Goal: Task Accomplishment & Management: Manage account settings

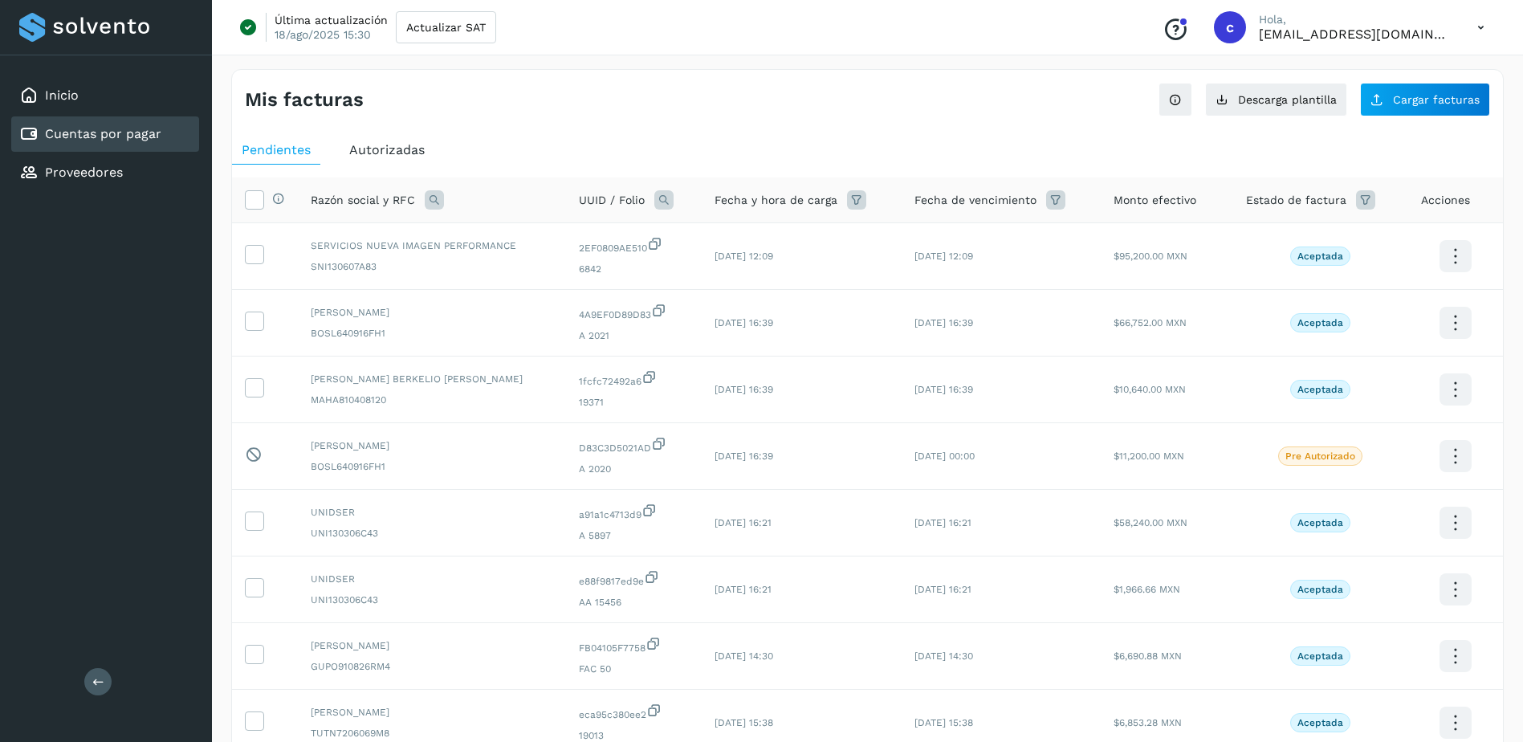
click at [160, 139] on link "Cuentas por pagar" at bounding box center [103, 133] width 116 height 15
click at [1410, 104] on span "Cargar facturas" at bounding box center [1436, 99] width 87 height 11
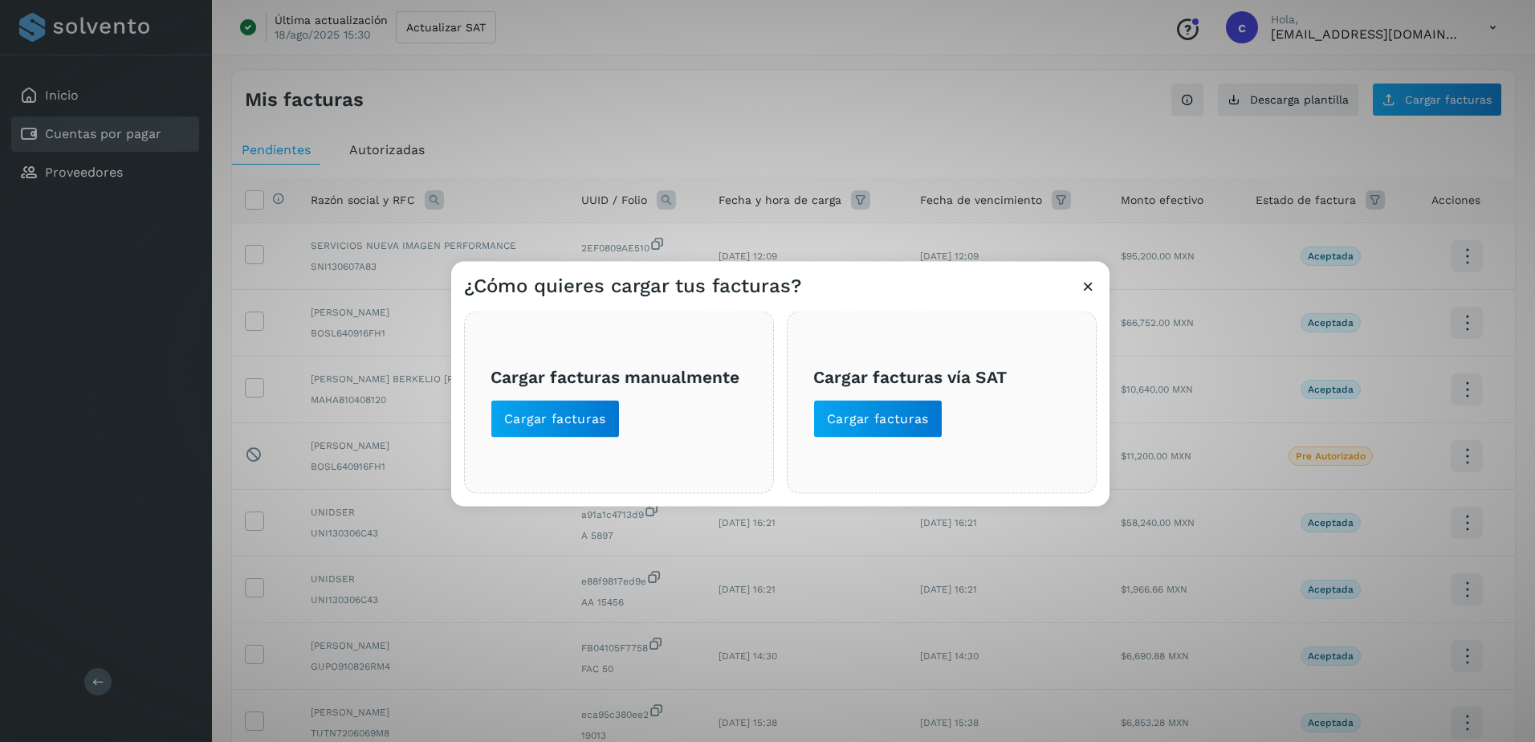
click at [665, 123] on div "¿Cómo quieres cargar tus facturas? Cargar facturas manualmente Cargar facturas …" at bounding box center [767, 371] width 1535 height 742
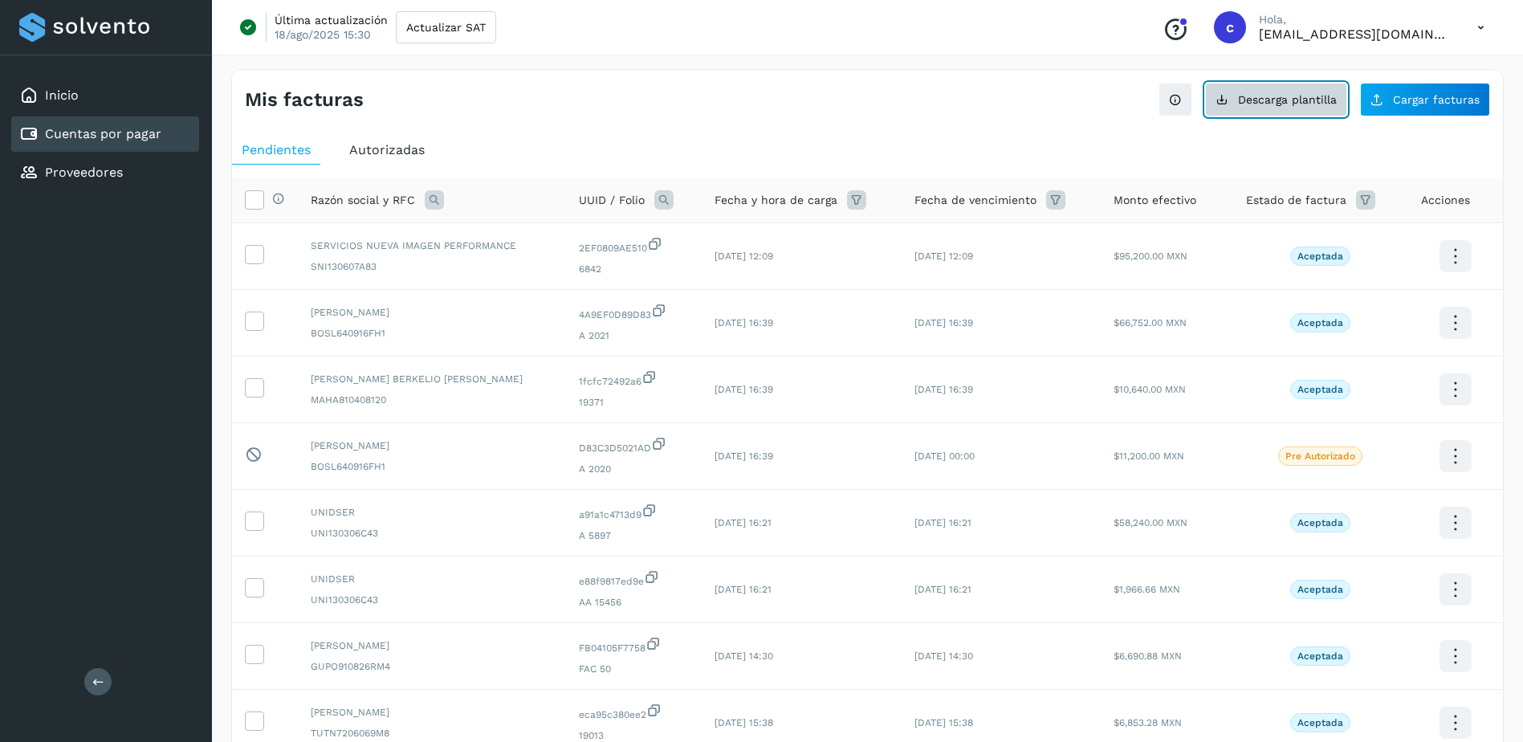
click at [1307, 100] on span "Descarga plantilla" at bounding box center [1287, 99] width 99 height 11
click at [167, 174] on div "Proveedores" at bounding box center [105, 172] width 188 height 35
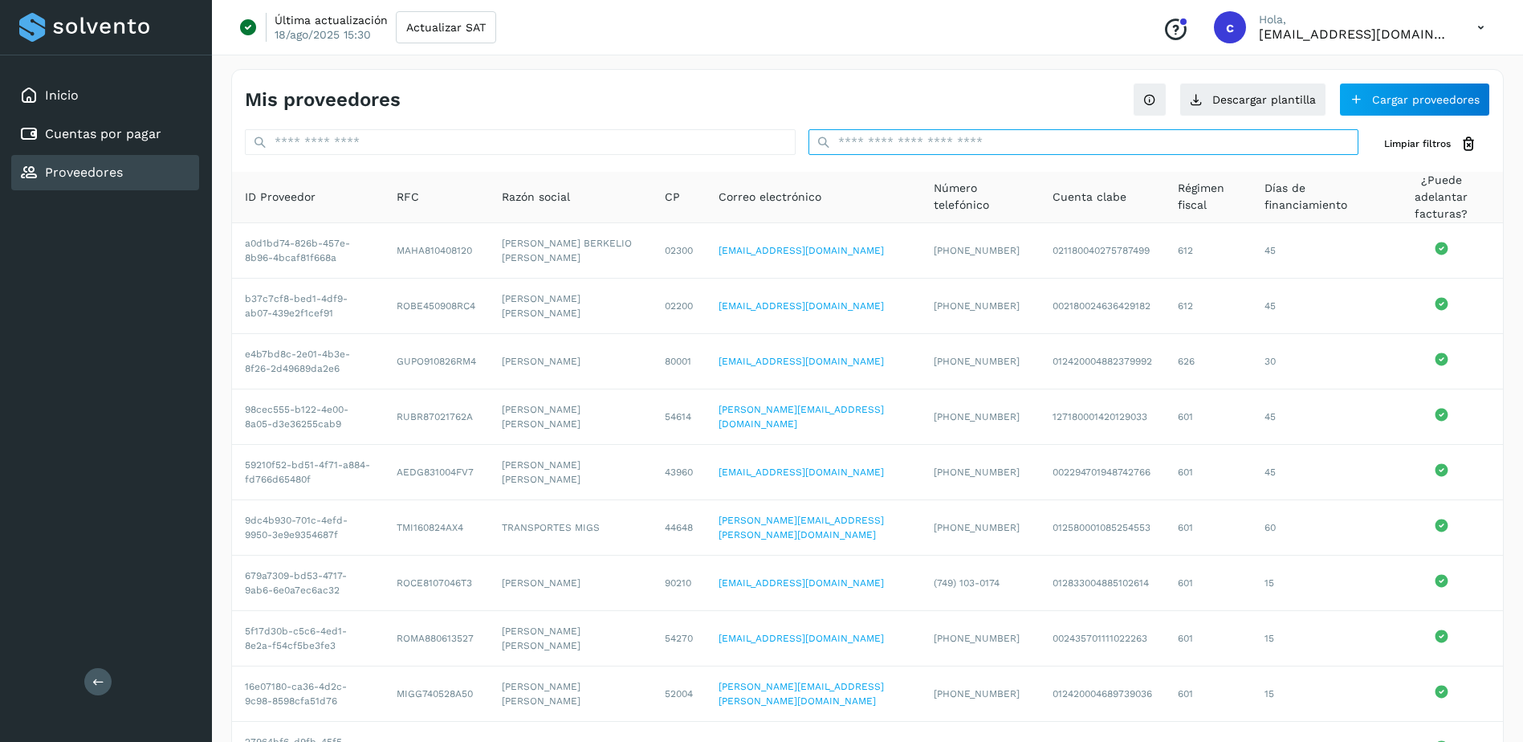
click at [909, 147] on input "text" at bounding box center [1083, 142] width 551 height 26
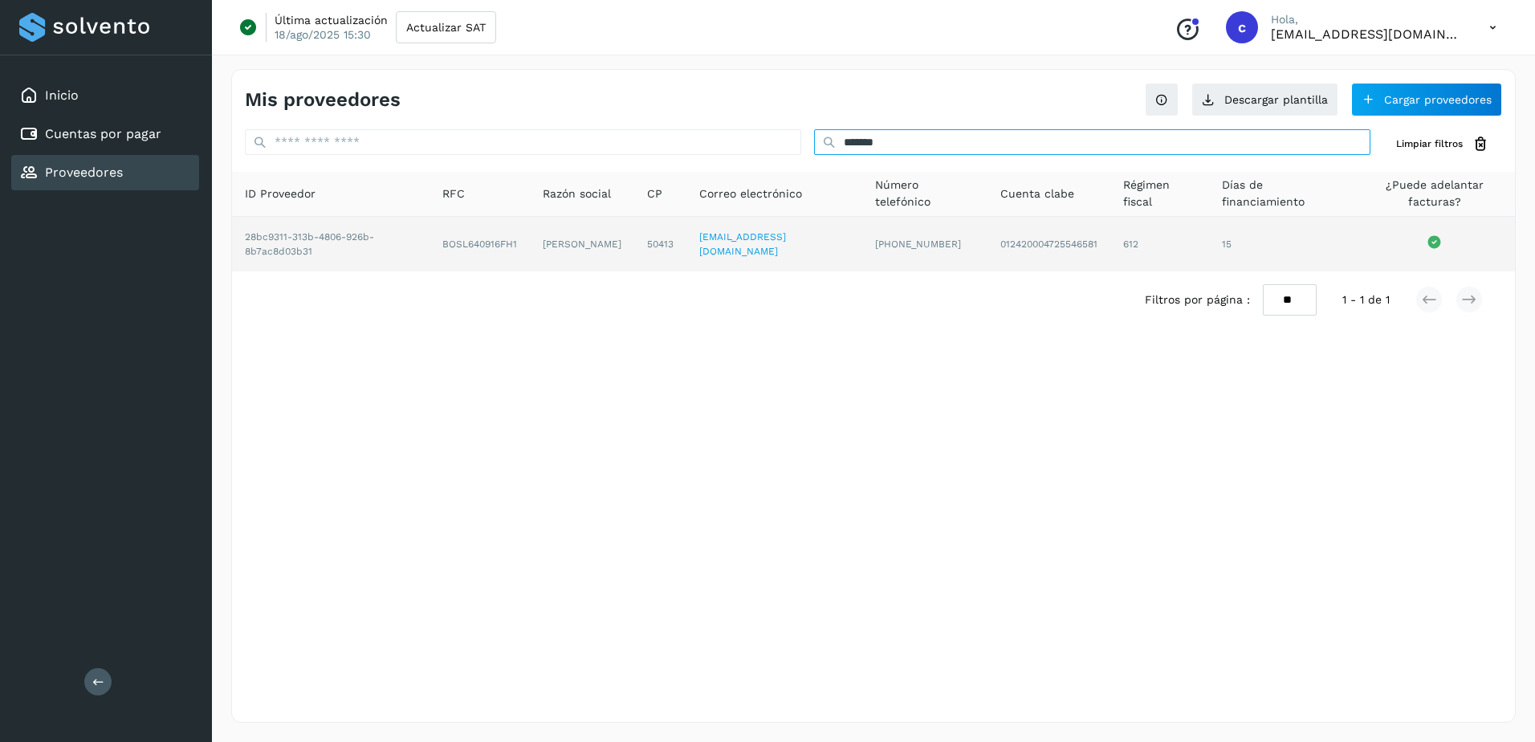
type input "*******"
drag, startPoint x: 548, startPoint y: 230, endPoint x: 588, endPoint y: 247, distance: 43.5
click at [588, 247] on td "[PERSON_NAME]" at bounding box center [582, 244] width 104 height 55
drag, startPoint x: 588, startPoint y: 247, endPoint x: 566, endPoint y: 258, distance: 25.1
click at [583, 263] on td "[PERSON_NAME]" at bounding box center [582, 244] width 104 height 55
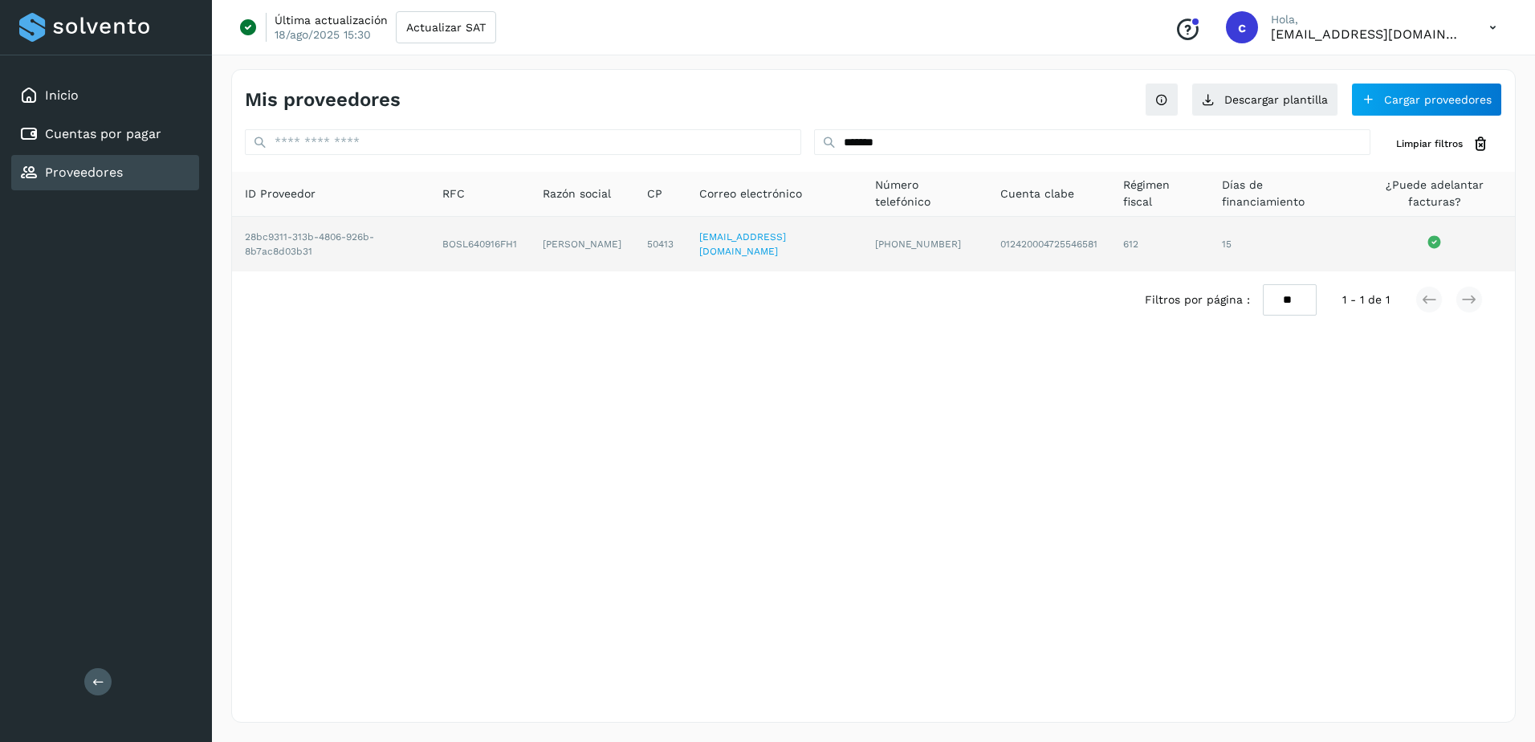
click at [591, 261] on td "[PERSON_NAME]" at bounding box center [582, 244] width 104 height 55
drag, startPoint x: 604, startPoint y: 258, endPoint x: 532, endPoint y: 230, distance: 76.8
click at [532, 230] on tr "28bc9311-313b-4806-926b-8b7ac8d03b31 BOSL640916FH1 LETICIA BOLAÑOS SERRANO 5041…" at bounding box center [873, 244] width 1283 height 55
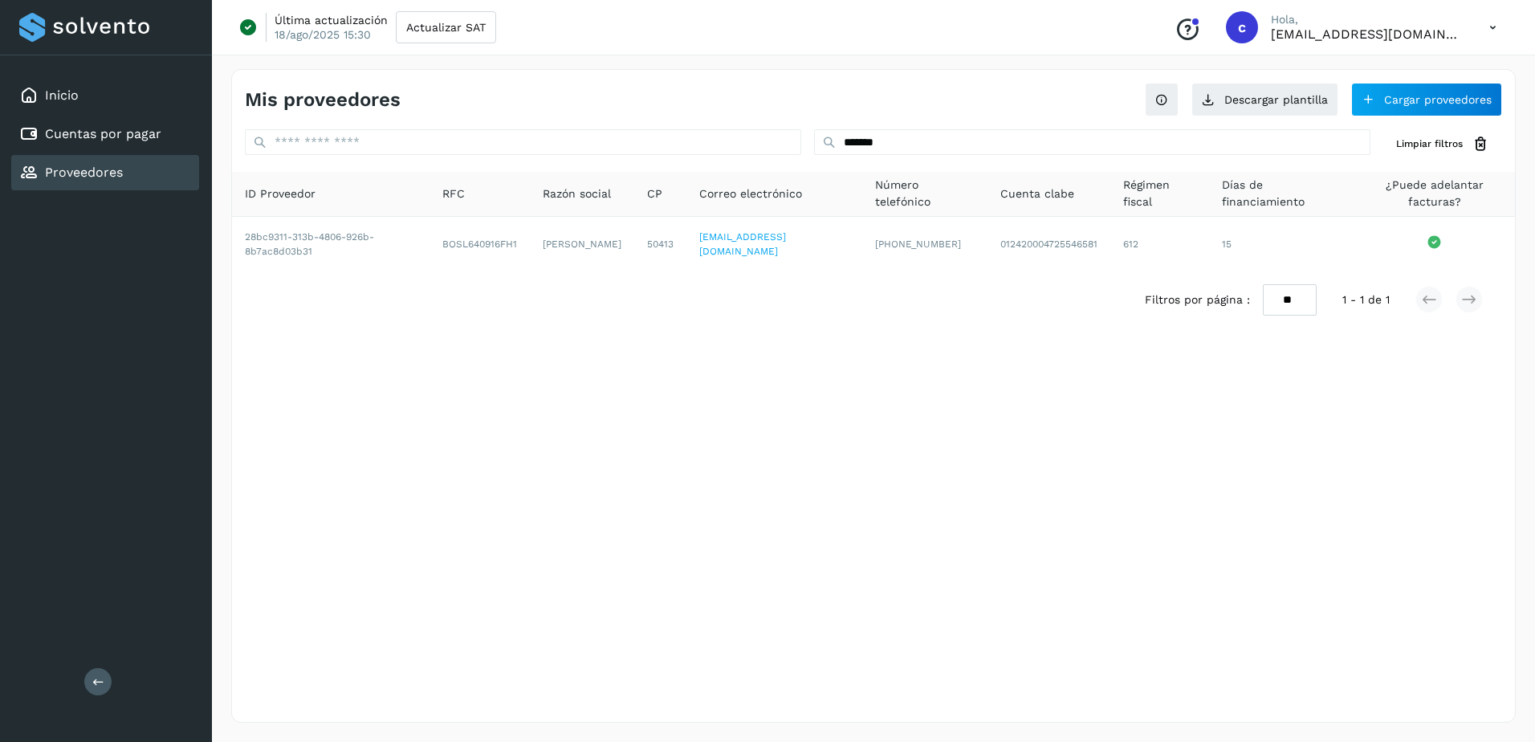
copy tr "[PERSON_NAME]"
drag, startPoint x: 455, startPoint y: 358, endPoint x: 459, endPoint y: 333, distance: 25.2
click at [455, 356] on div "Mis proveedores Descargar plantilla Cargar proveedores ******* Limpiar filtros …" at bounding box center [873, 395] width 1284 height 653
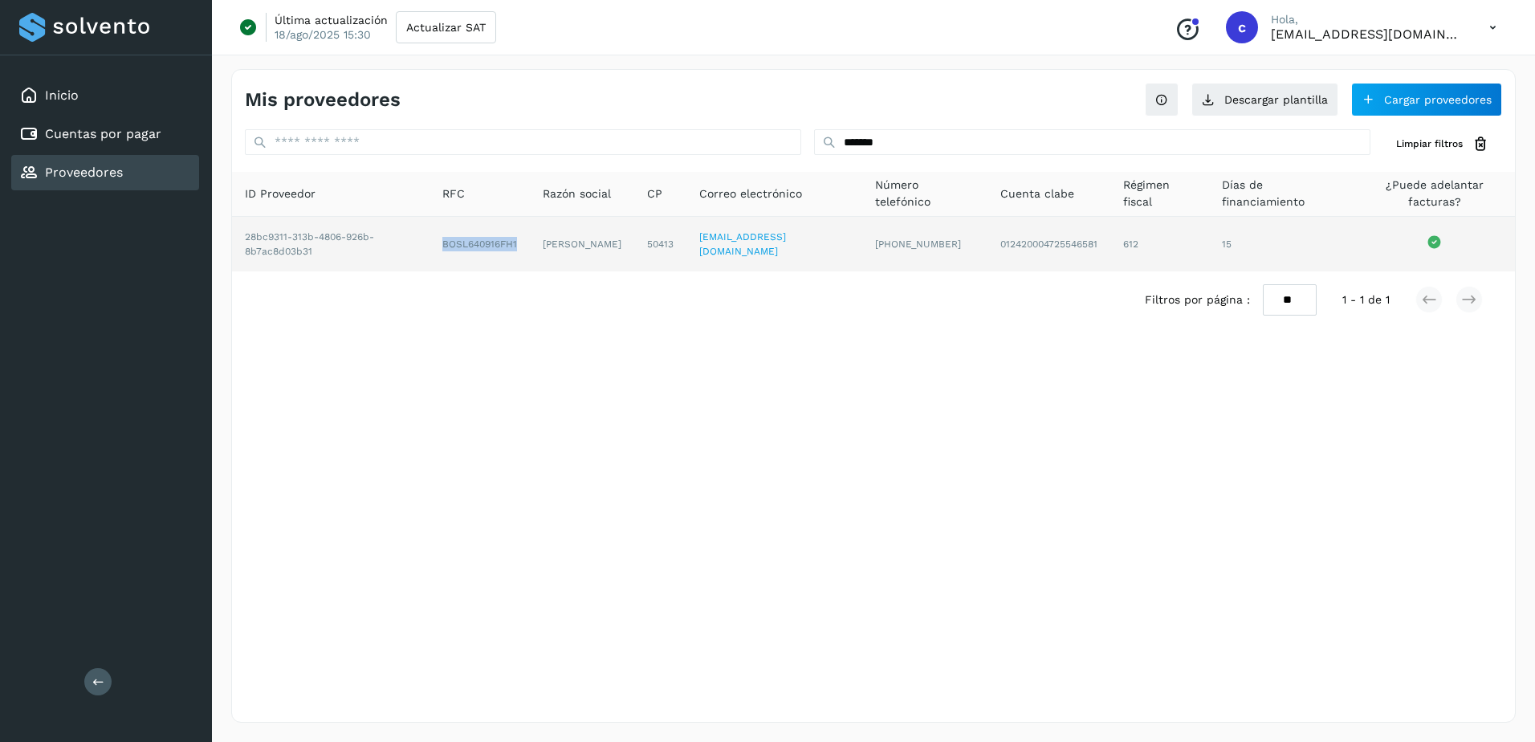
drag, startPoint x: 444, startPoint y: 248, endPoint x: 525, endPoint y: 253, distance: 81.2
click at [525, 253] on td "BOSL640916FH1" at bounding box center [479, 244] width 100 height 55
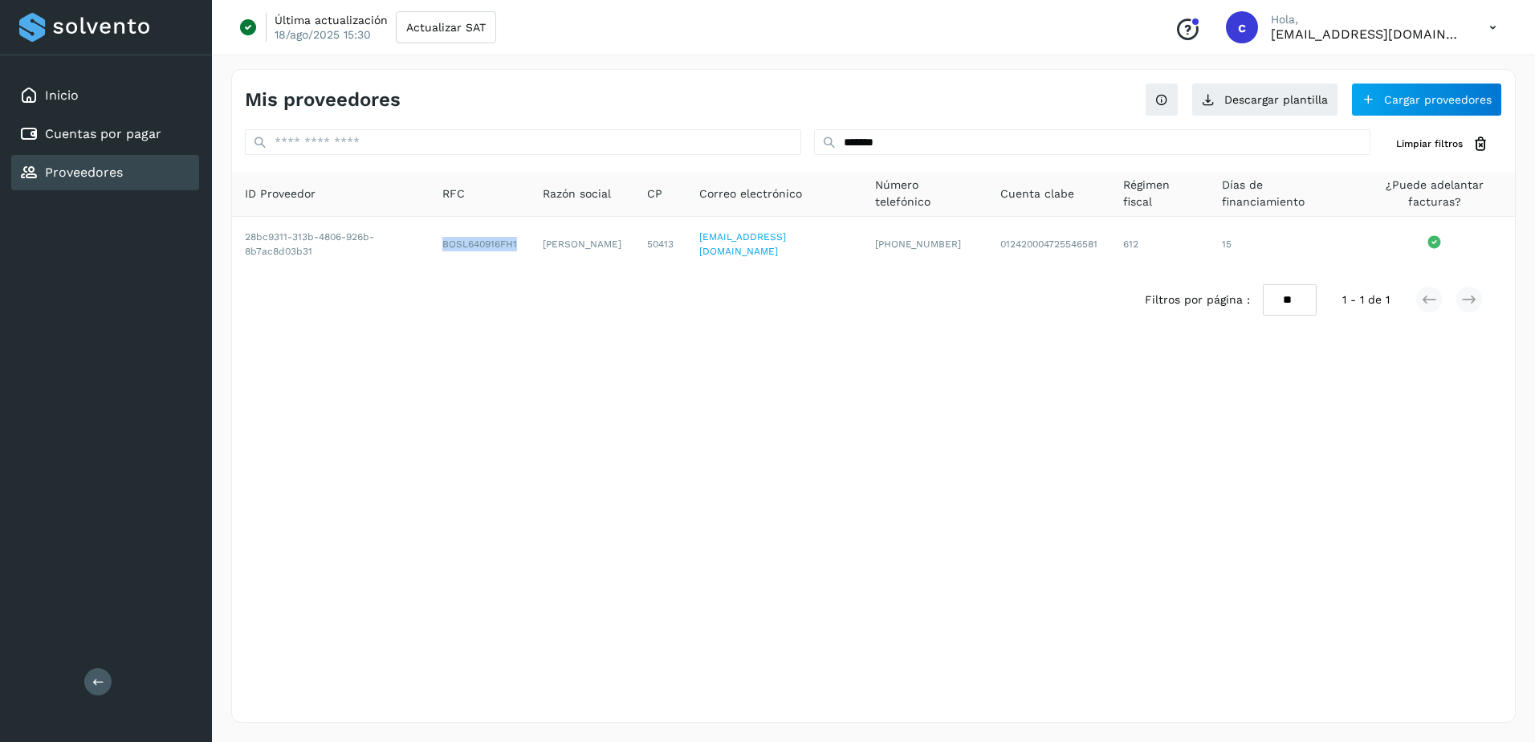
copy td "BOSL640916FH1"
click at [171, 146] on div "Cuentas por pagar" at bounding box center [105, 133] width 188 height 35
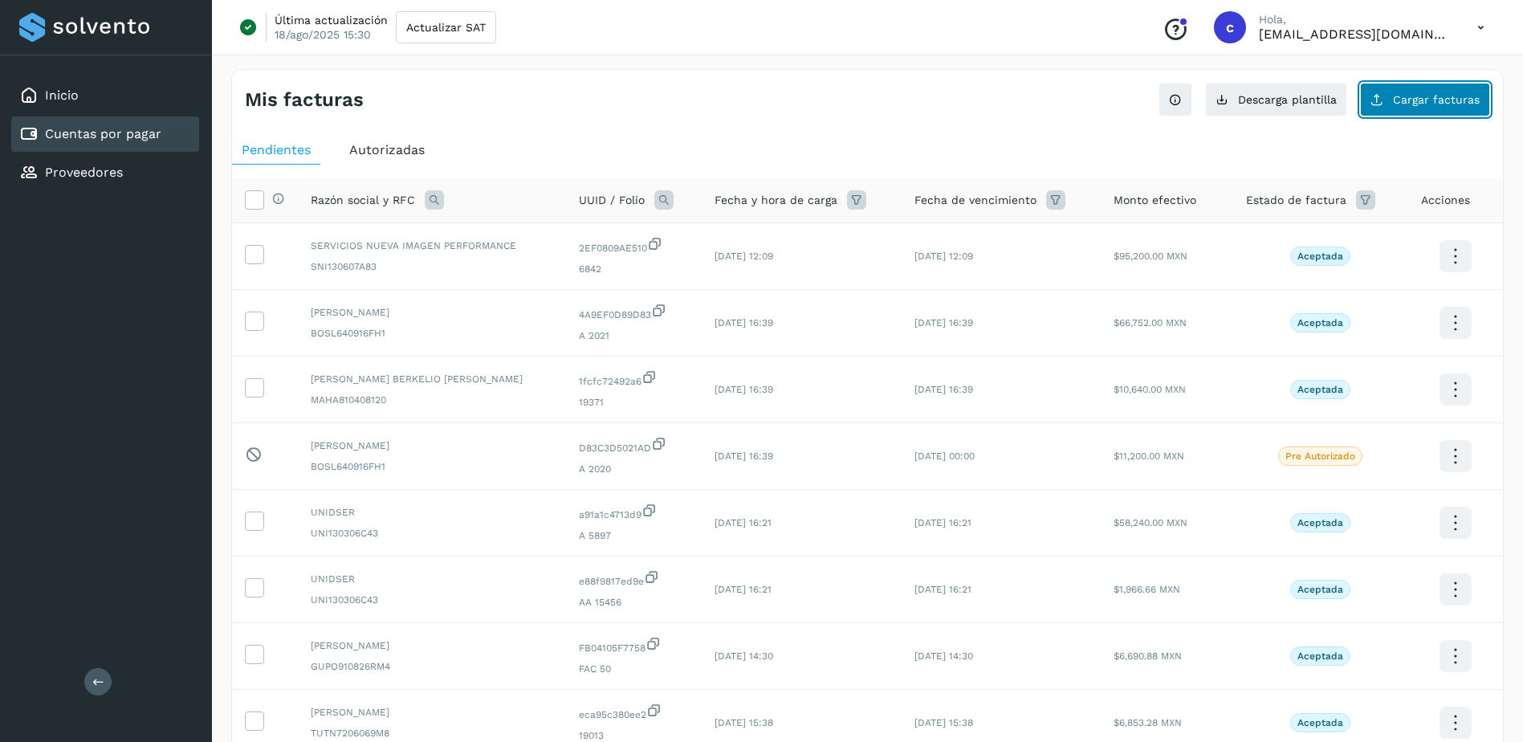
click at [1405, 96] on span "Cargar facturas" at bounding box center [1436, 99] width 87 height 11
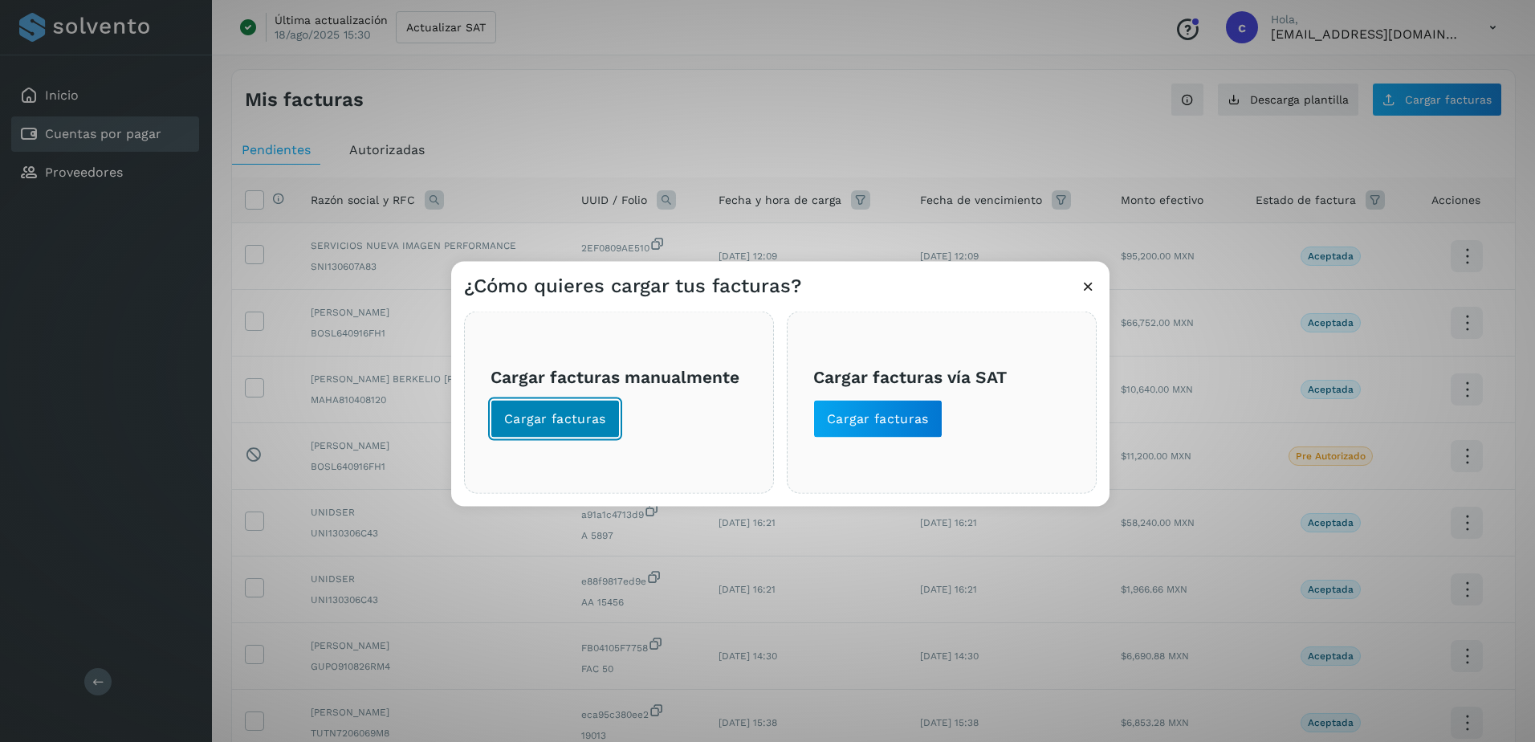
click at [530, 421] on span "Cargar facturas" at bounding box center [555, 419] width 102 height 18
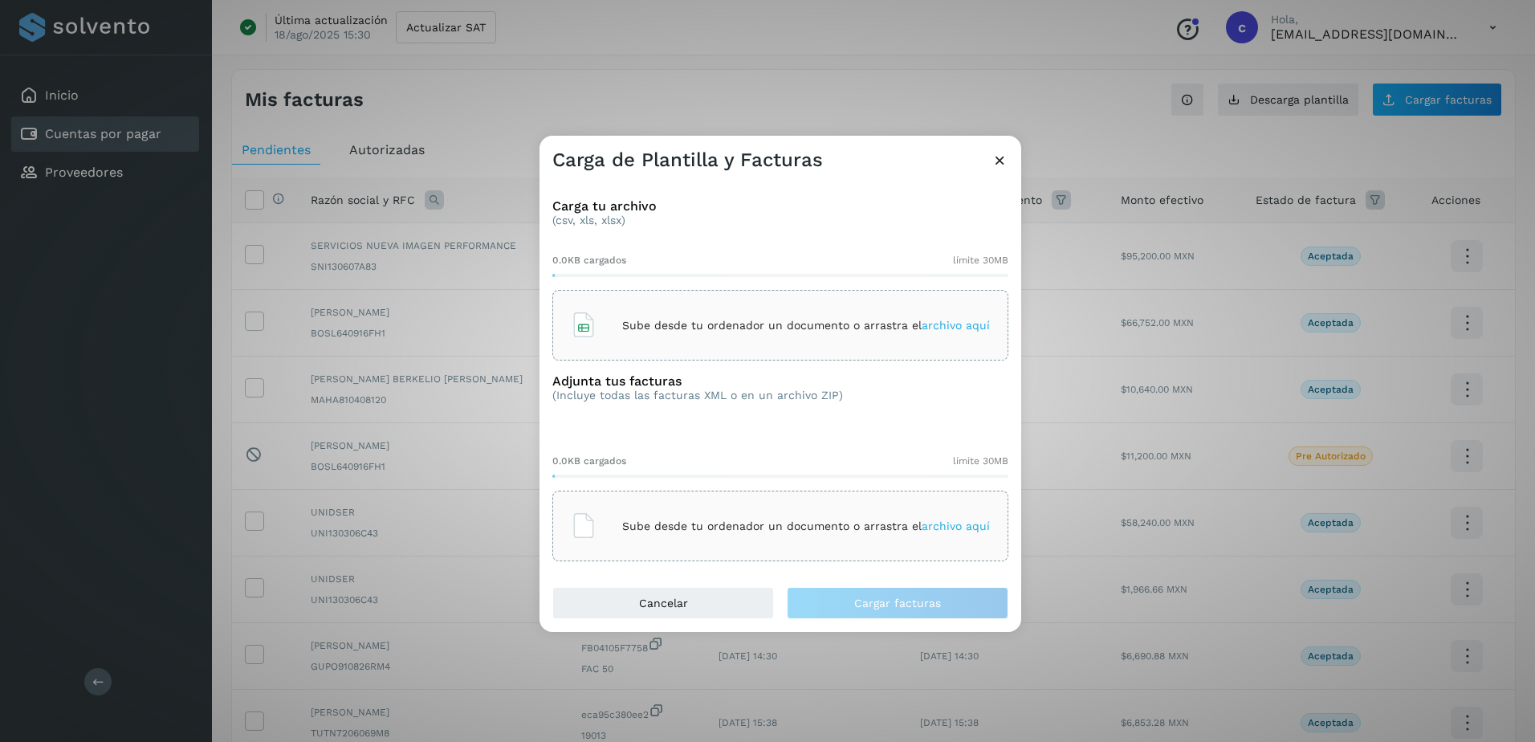
click at [629, 333] on div "Sube desde tu ordenador un documento o arrastra el archivo aquí" at bounding box center [780, 324] width 419 height 43
click at [980, 539] on div "Sube desde tu ordenador un documento o arrastra el archivo aquí" at bounding box center [780, 525] width 419 height 43
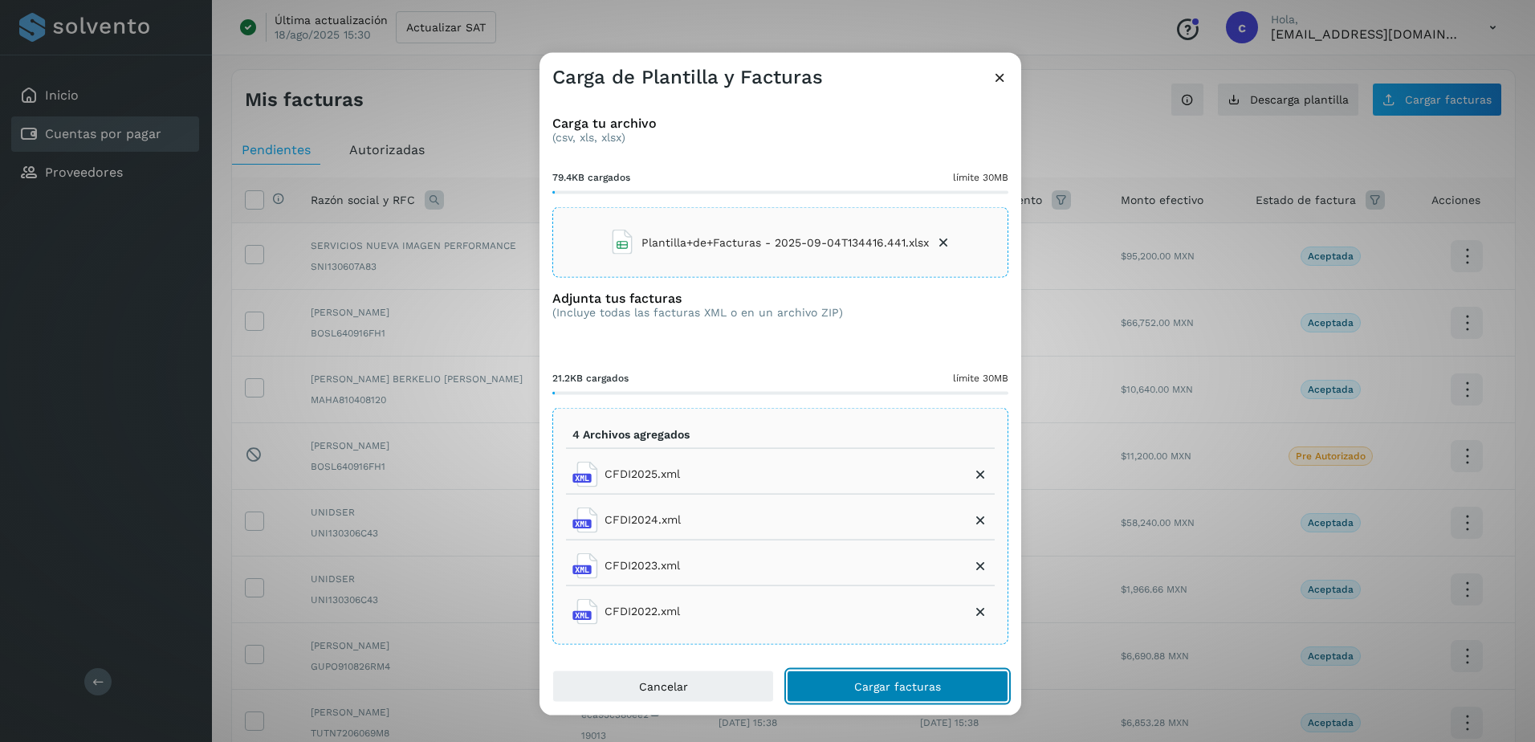
click at [901, 689] on span "Cargar facturas" at bounding box center [897, 685] width 87 height 11
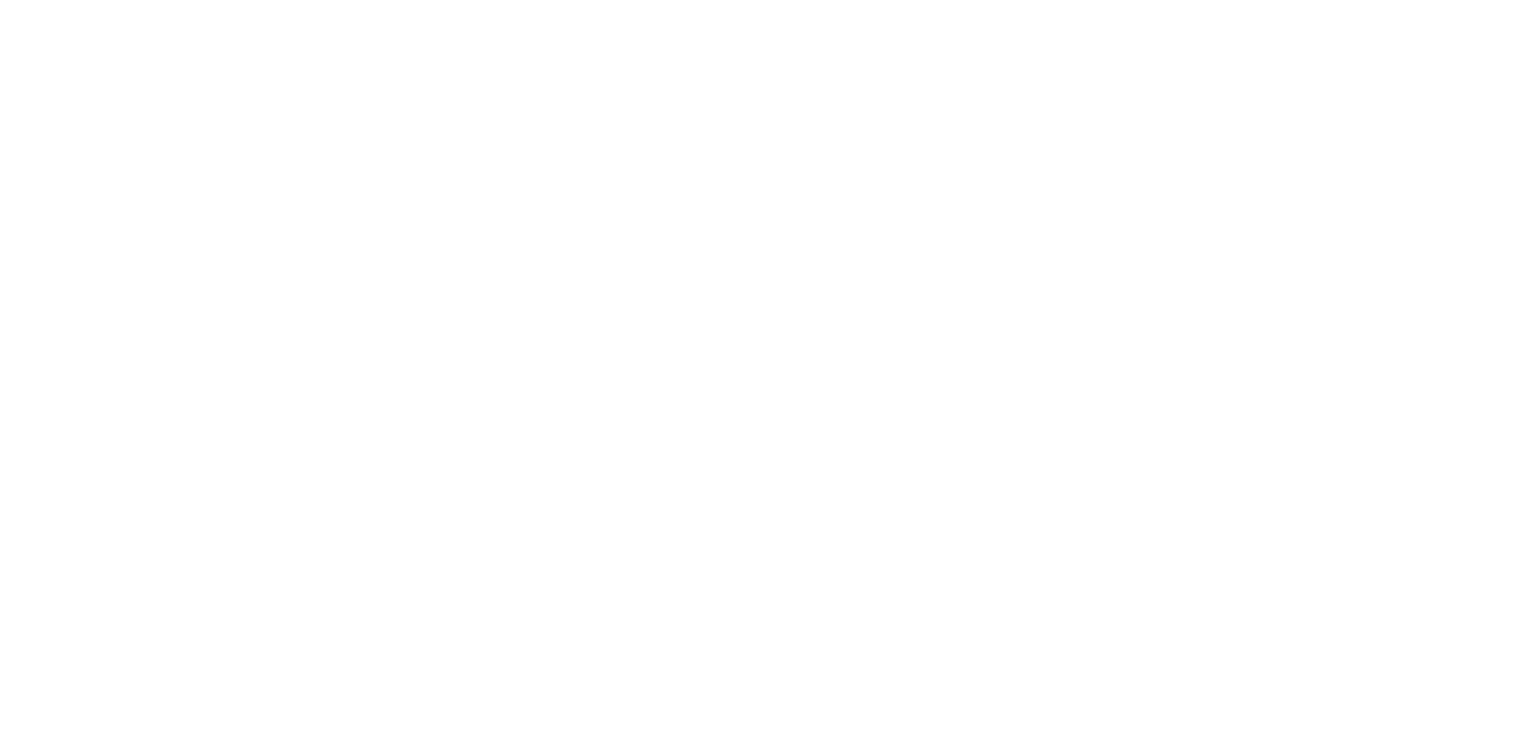
click at [435, 170] on div at bounding box center [767, 371] width 1535 height 742
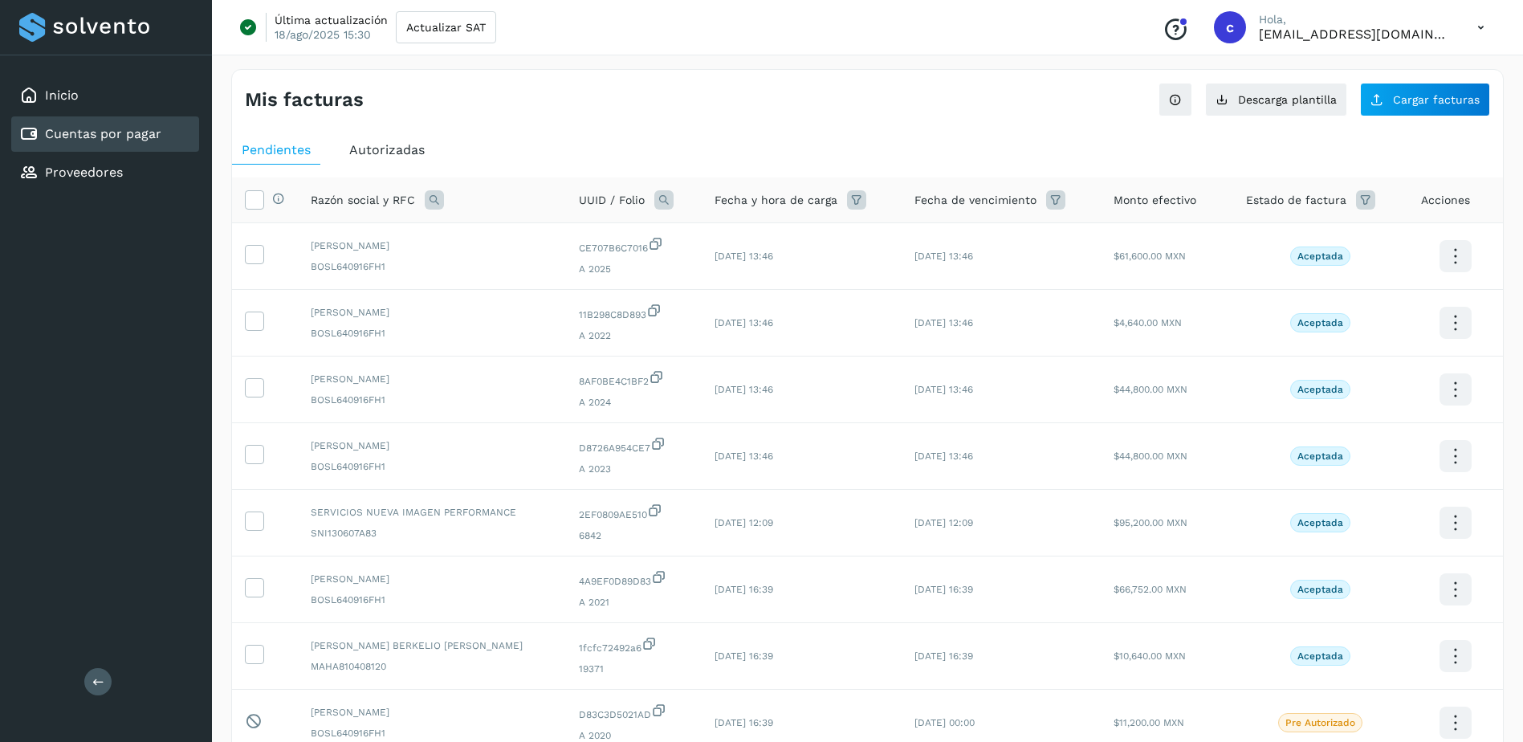
click at [654, 202] on icon at bounding box center [663, 199] width 19 height 19
click at [729, 273] on input "text" at bounding box center [763, 267] width 197 height 26
paste input "**********"
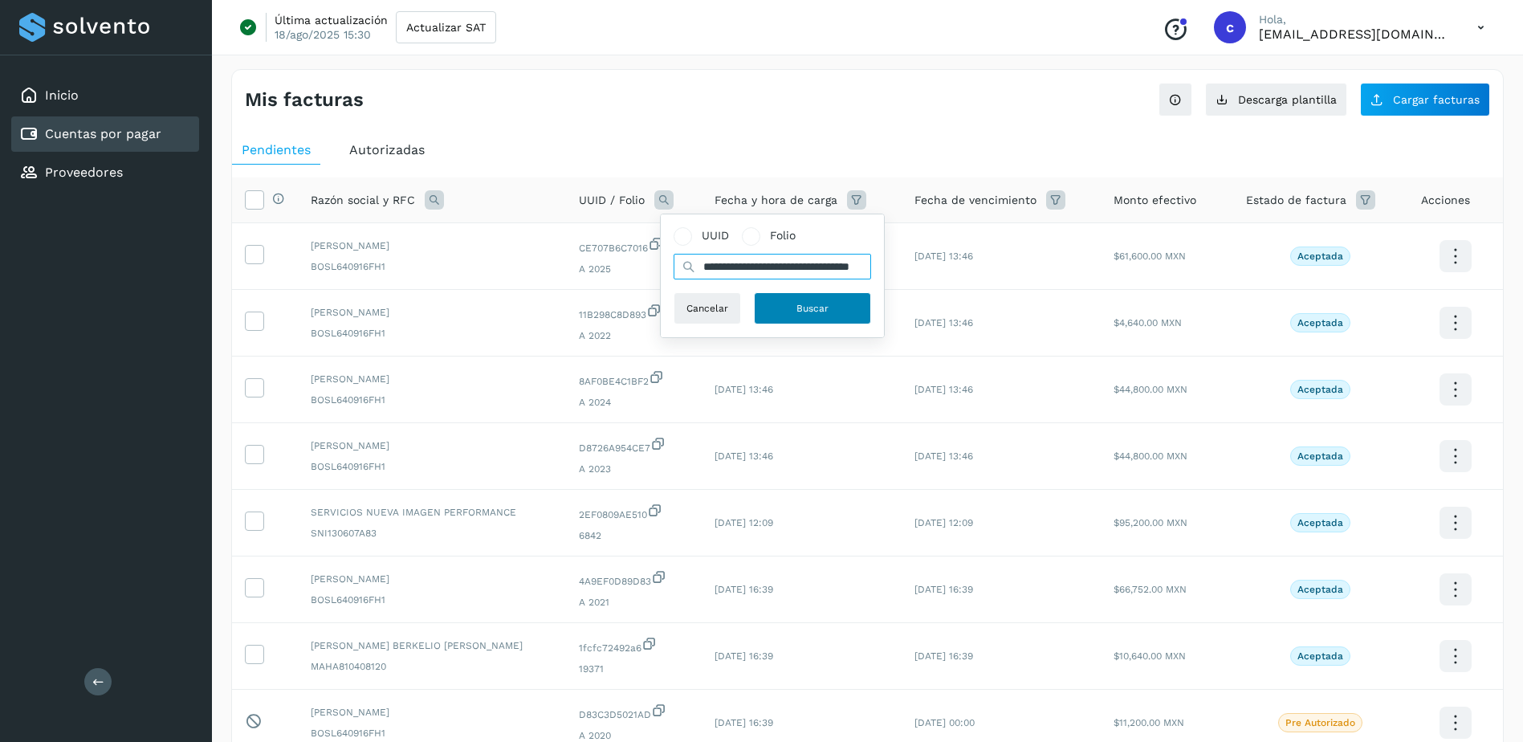
type input "**********"
click at [802, 299] on button "Buscar" at bounding box center [812, 308] width 117 height 32
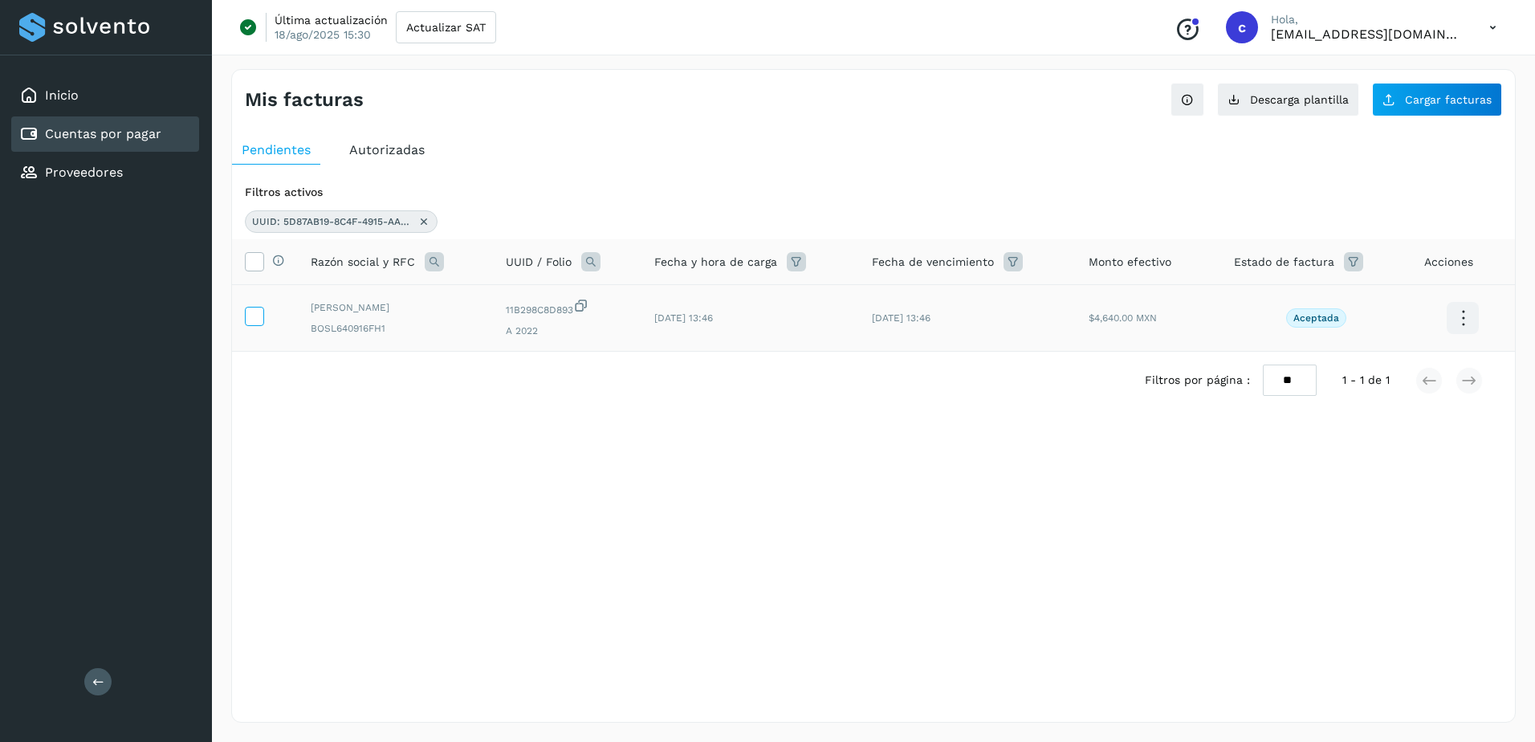
click at [254, 316] on icon at bounding box center [254, 315] width 17 height 17
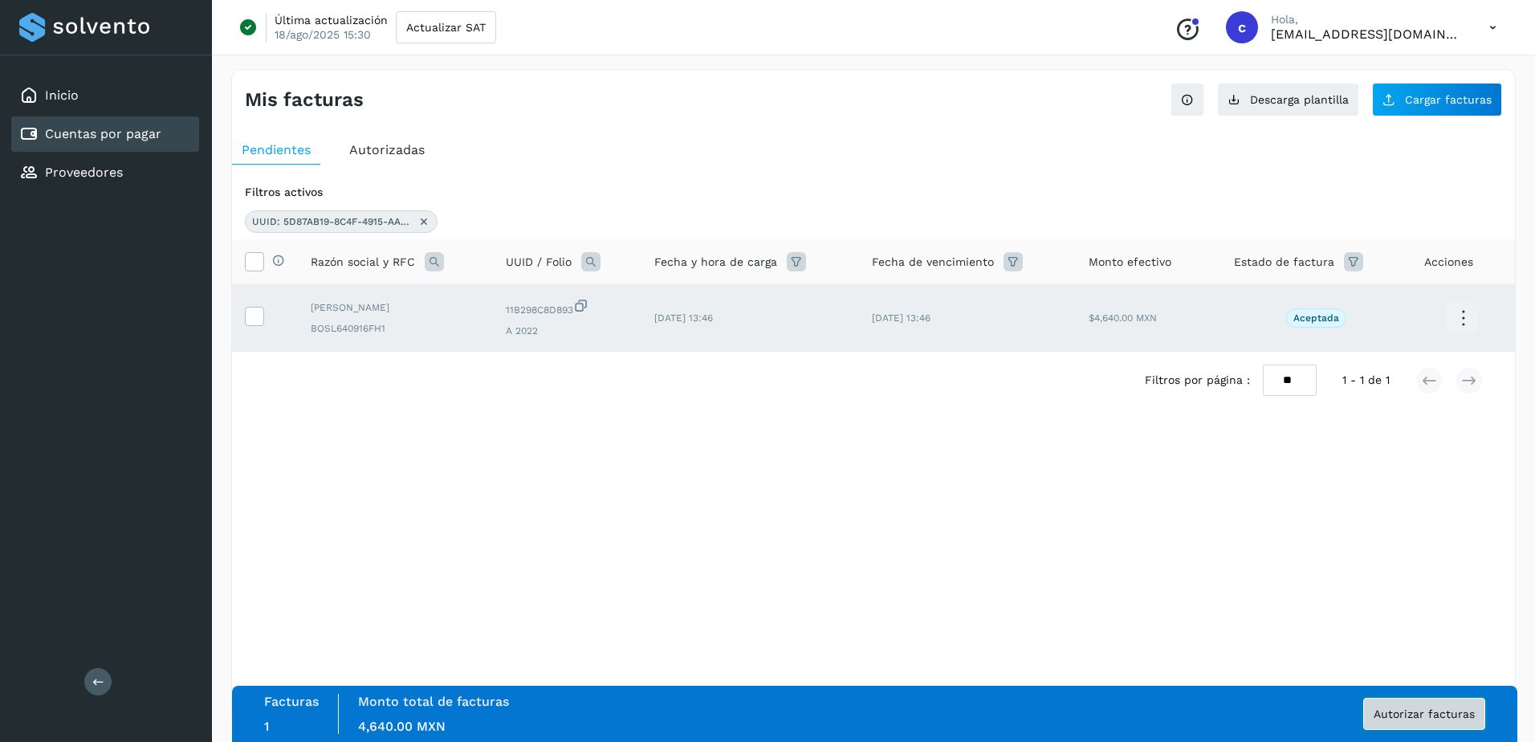
click at [1407, 713] on span "Autorizar facturas" at bounding box center [1423, 713] width 101 height 11
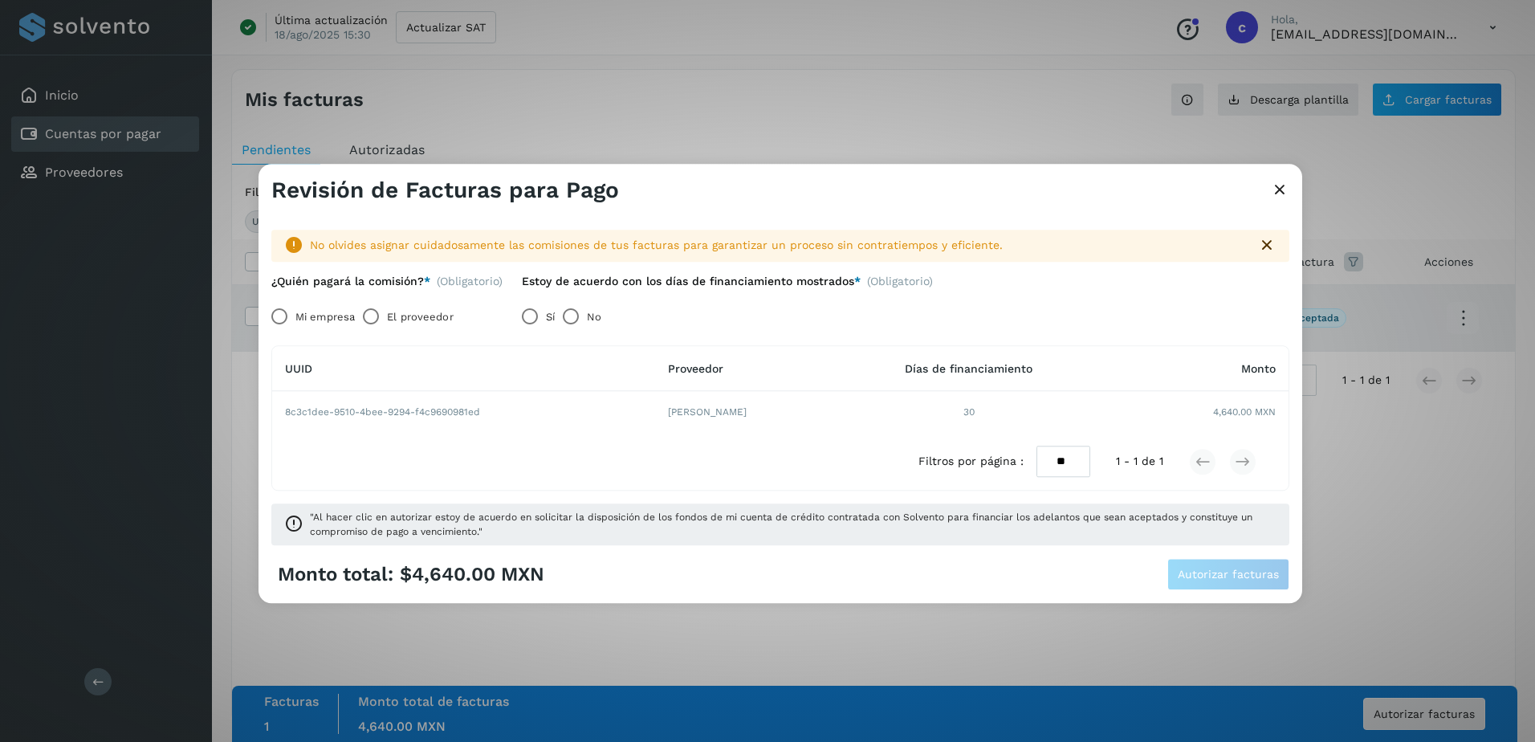
click at [413, 320] on label "El proveedor" at bounding box center [420, 317] width 66 height 32
click at [1219, 579] on span "Autorizar facturas" at bounding box center [1227, 574] width 101 height 11
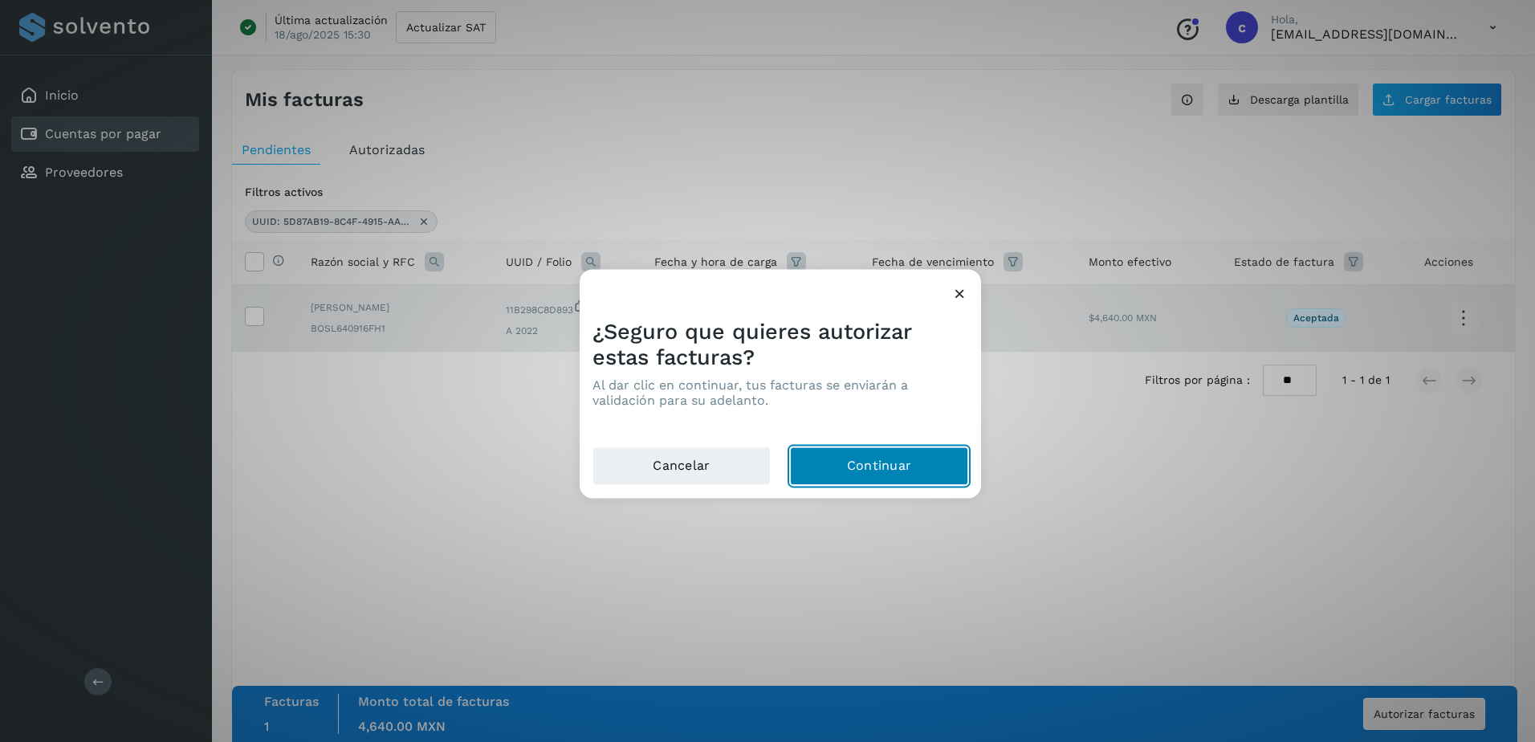
click at [844, 470] on button "Continuar" at bounding box center [879, 466] width 178 height 39
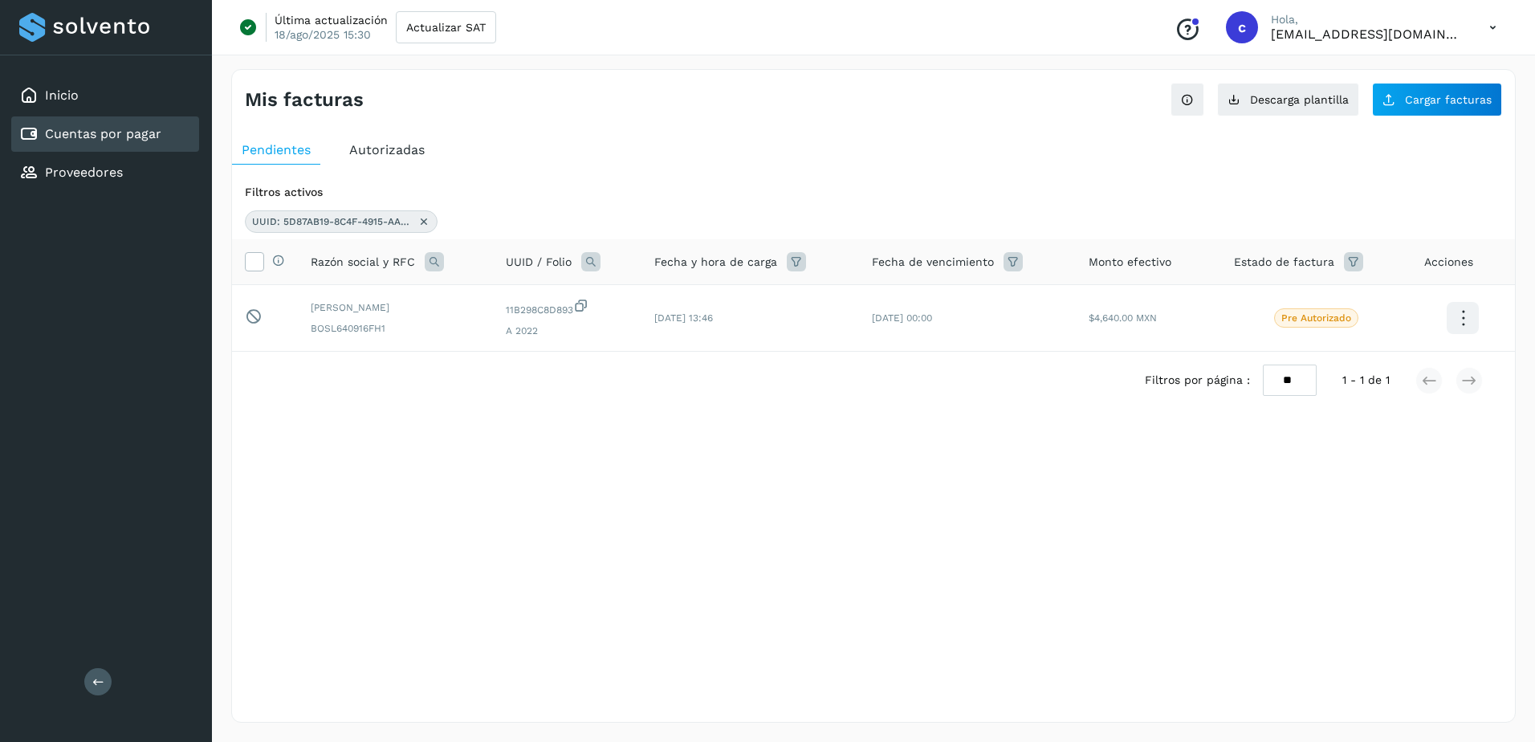
click at [433, 227] on div "UUID: 5D87AB19-8C4F-4915-AA2F-11B298C8D893" at bounding box center [341, 221] width 193 height 22
click at [427, 222] on icon at bounding box center [423, 221] width 13 height 13
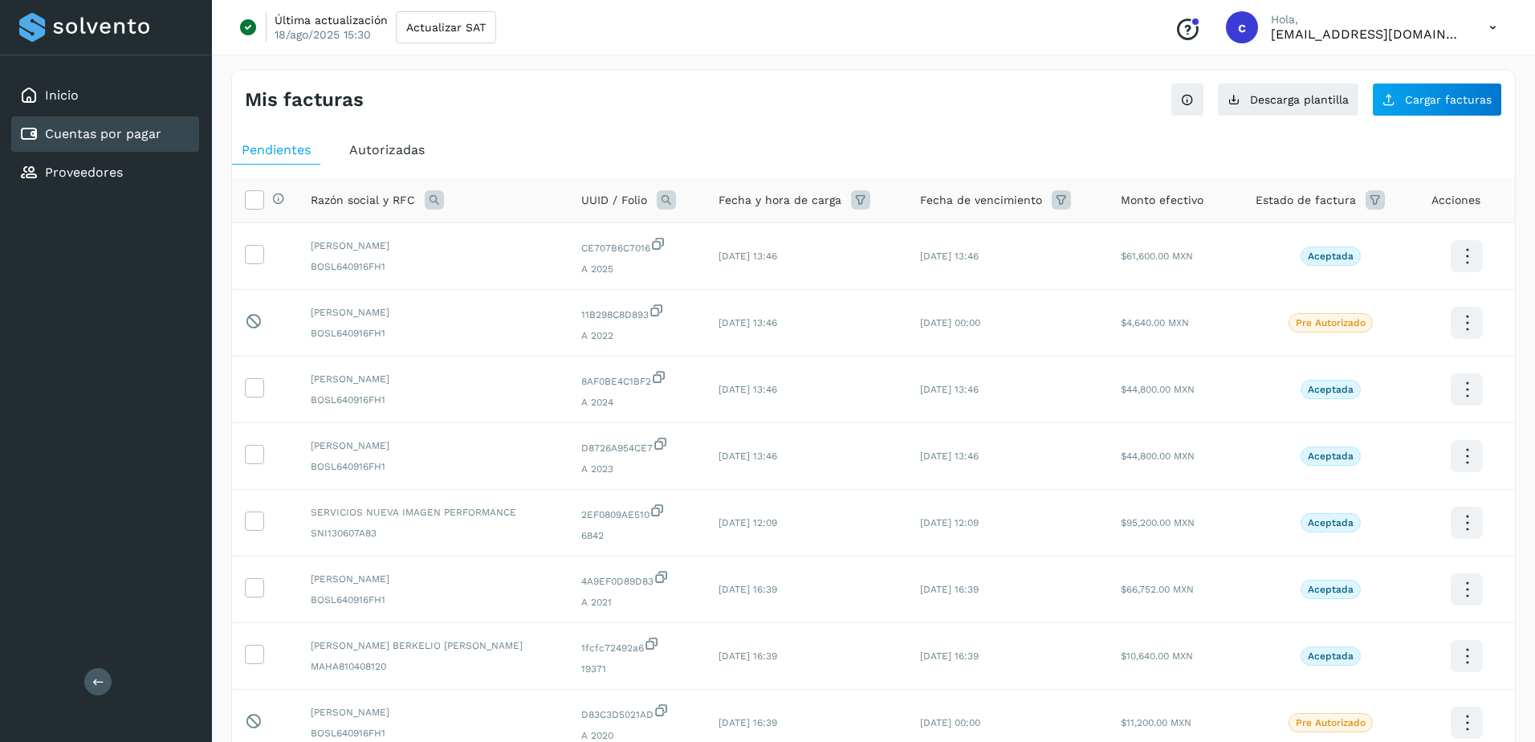
click at [595, 198] on div "UUID / Folio" at bounding box center [637, 199] width 112 height 19
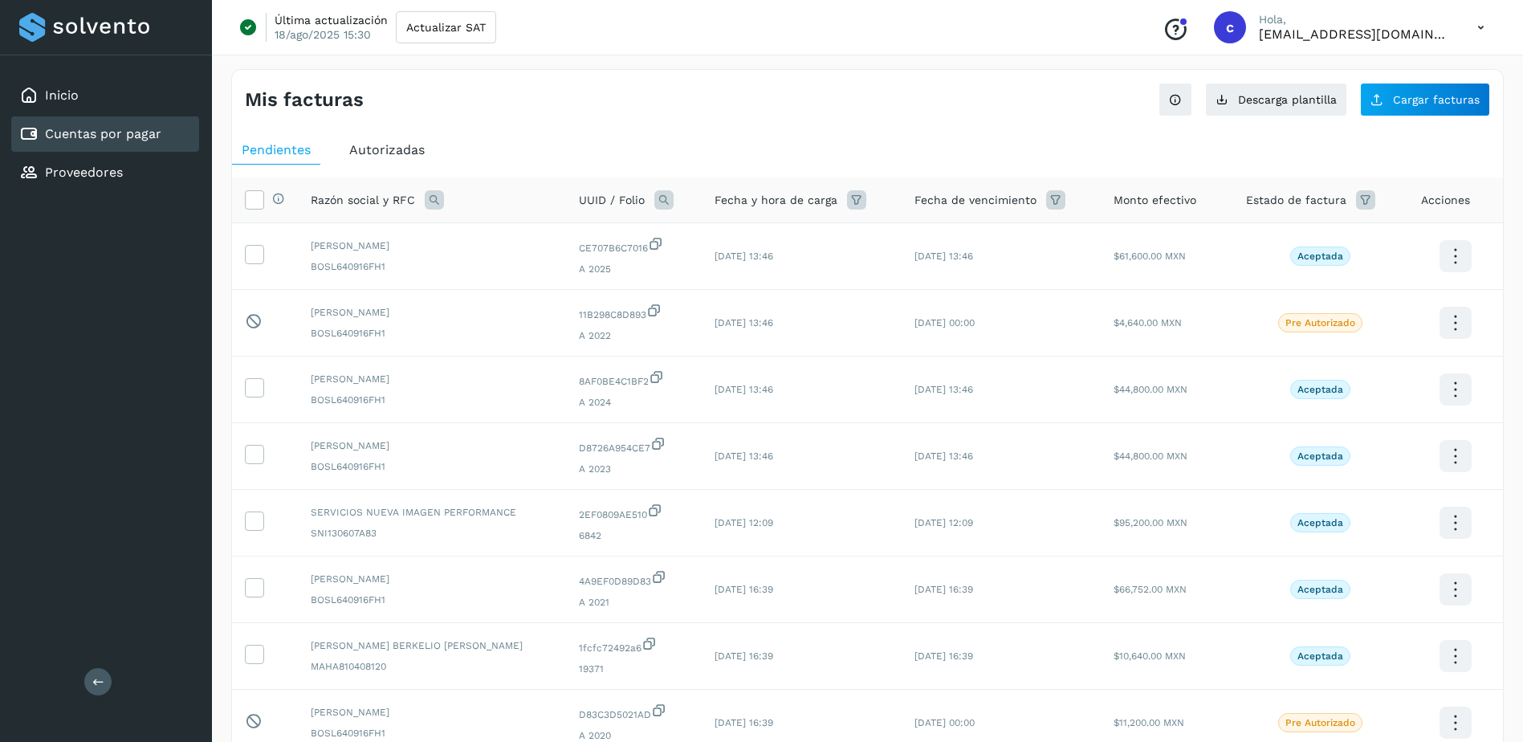
click at [672, 192] on div "UUID / Folio" at bounding box center [634, 199] width 110 height 19
click at [654, 202] on icon at bounding box center [663, 199] width 19 height 19
click at [741, 269] on input "text" at bounding box center [763, 267] width 197 height 26
paste input "**********"
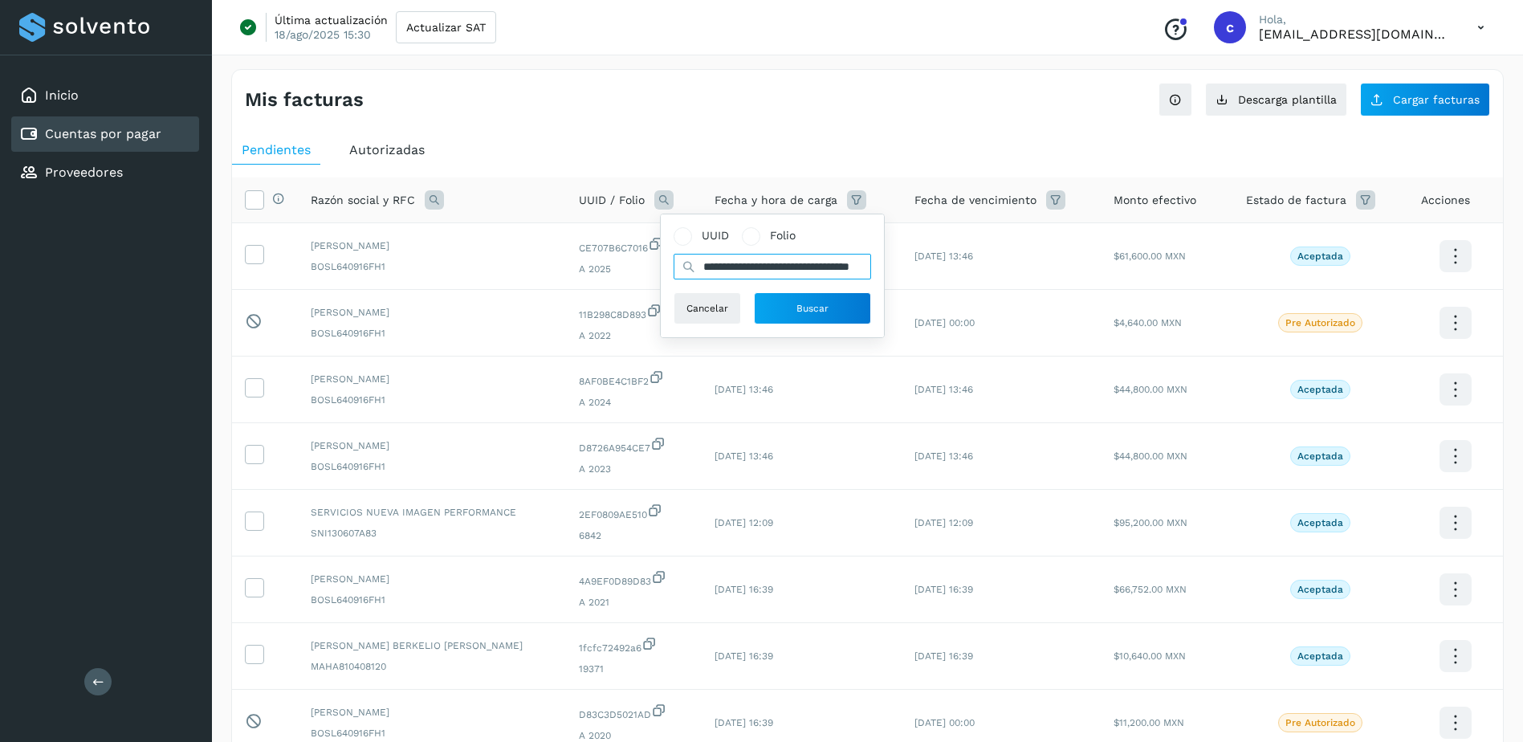
scroll to position [0, 72]
type input "**********"
click at [787, 315] on button "Buscar" at bounding box center [812, 308] width 117 height 32
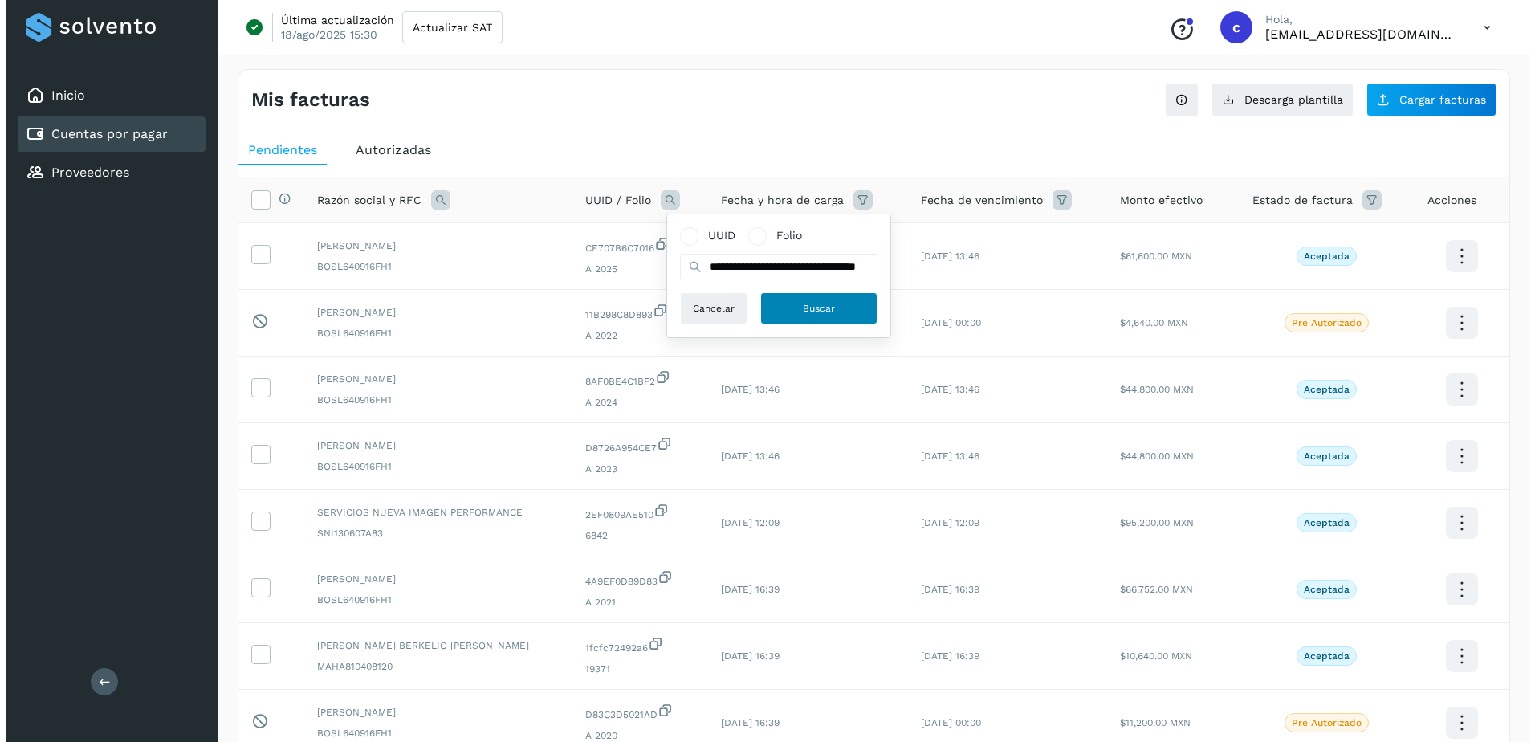
scroll to position [0, 0]
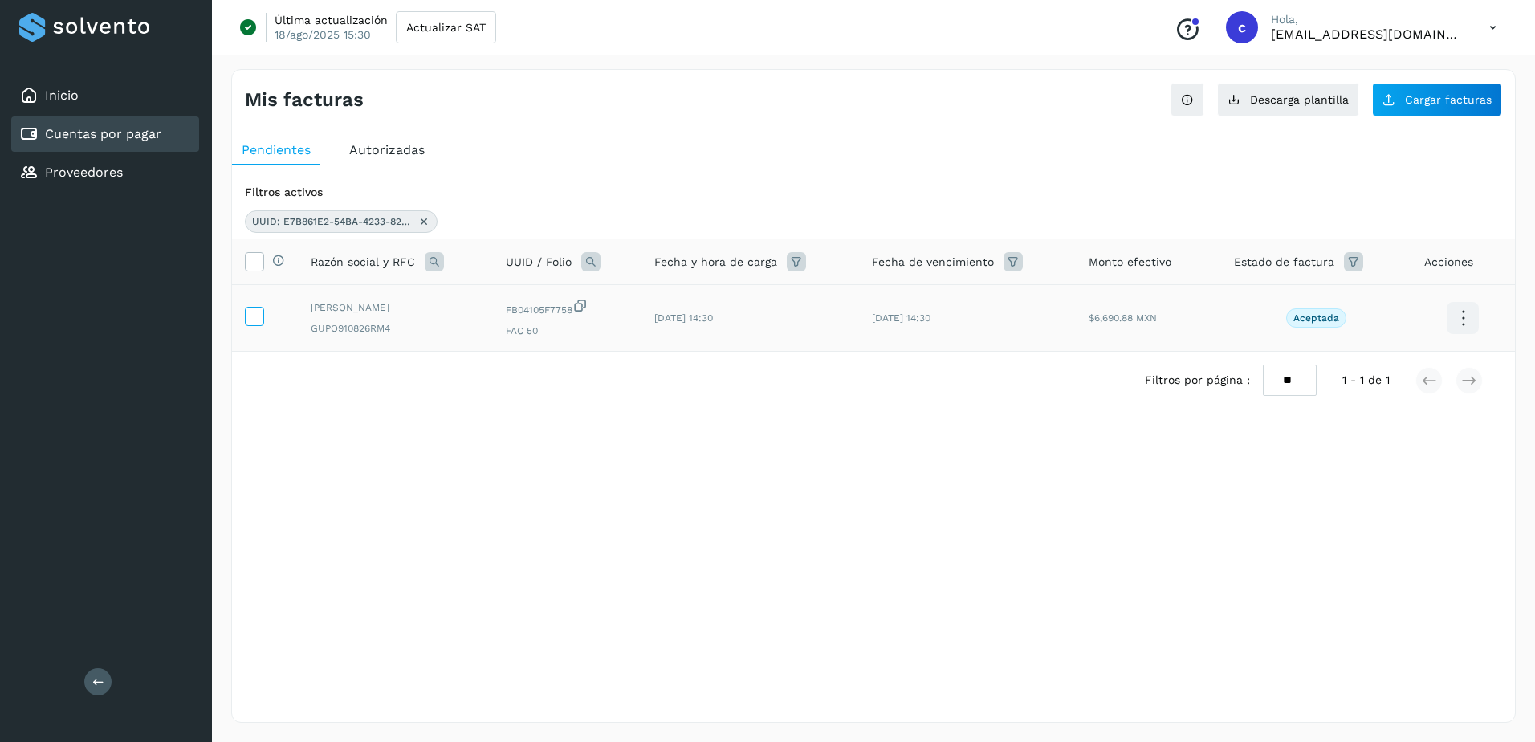
click at [255, 324] on span at bounding box center [254, 319] width 17 height 11
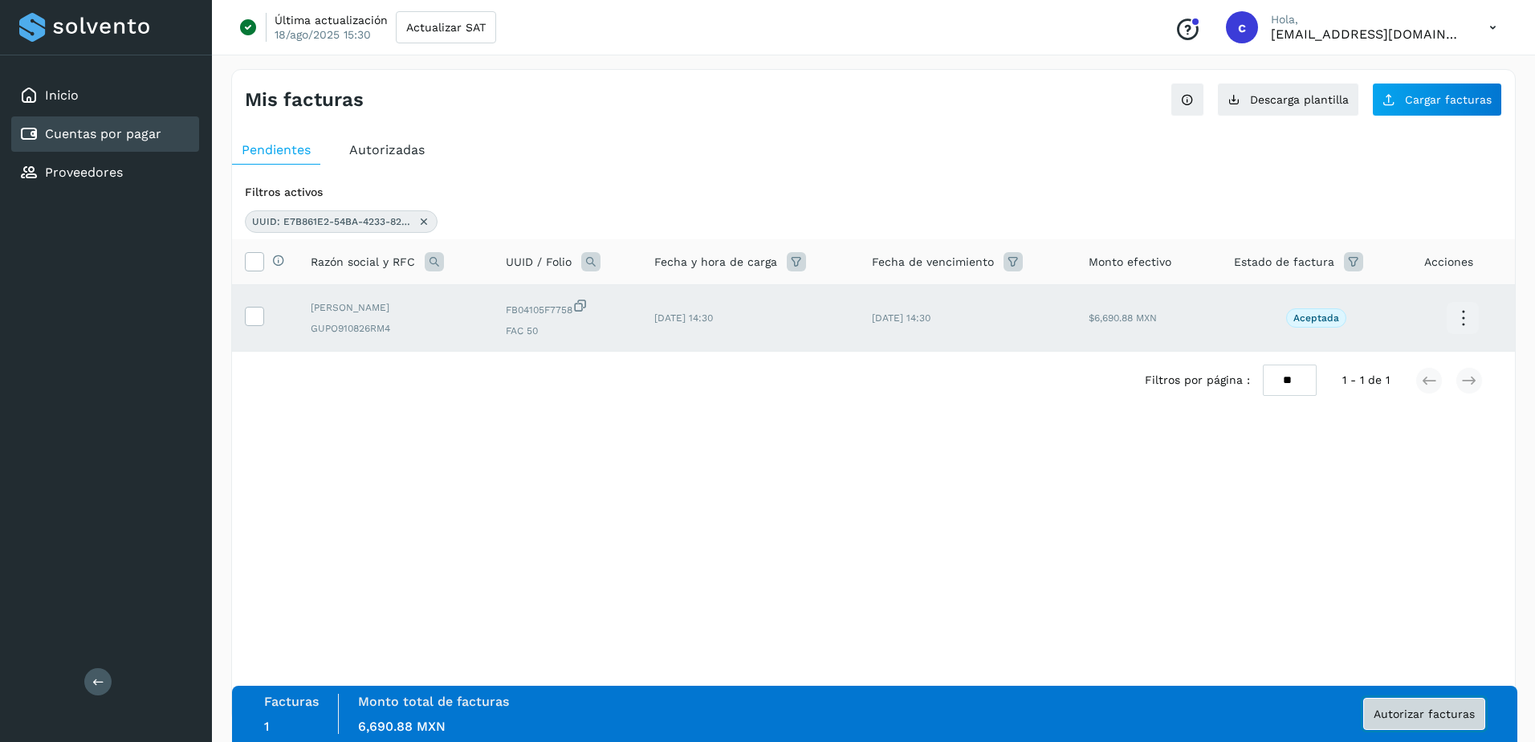
click at [1463, 729] on button "Autorizar facturas" at bounding box center [1424, 713] width 122 height 32
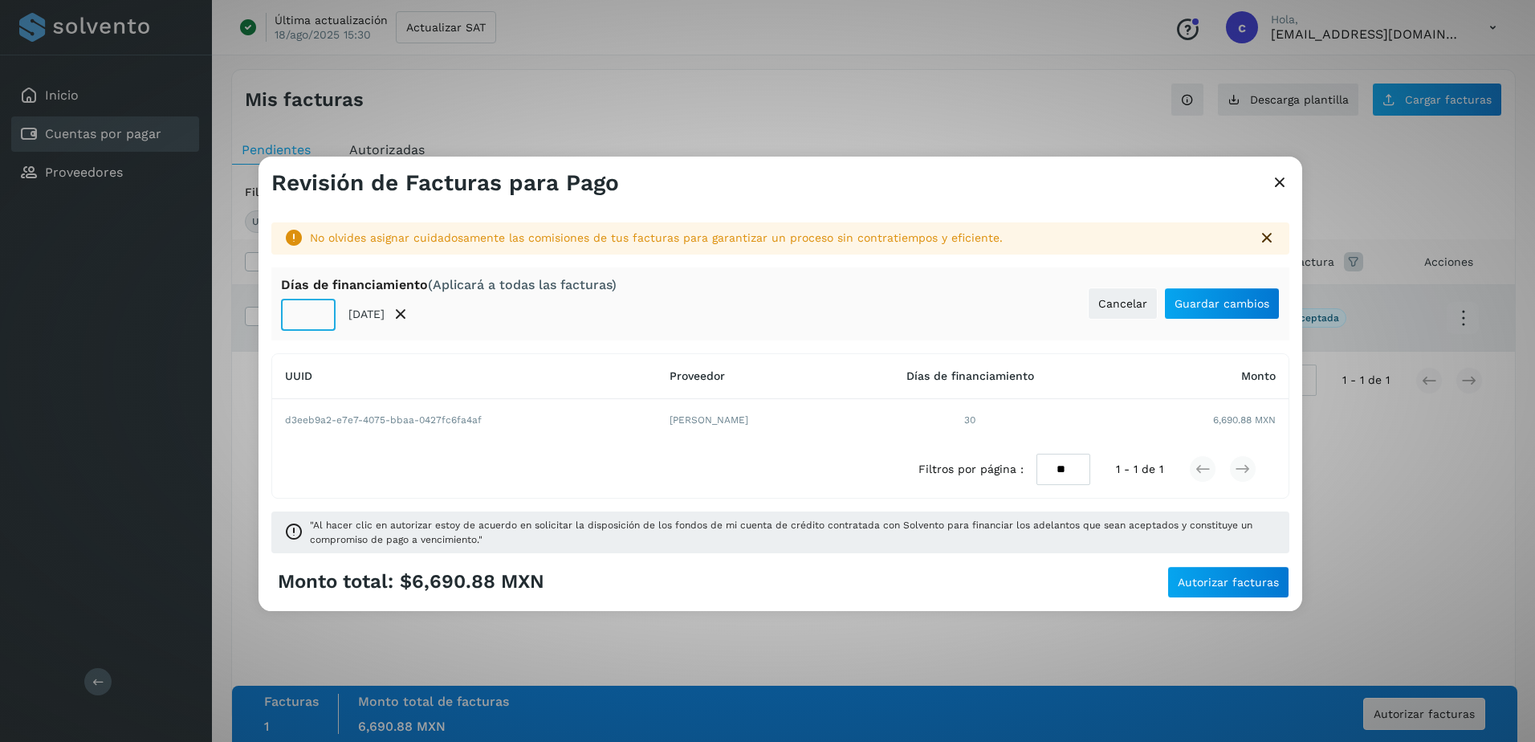
click at [309, 318] on input "**" at bounding box center [308, 315] width 55 height 32
type input "**"
click at [1258, 307] on span "Guardar cambios" at bounding box center [1221, 303] width 95 height 11
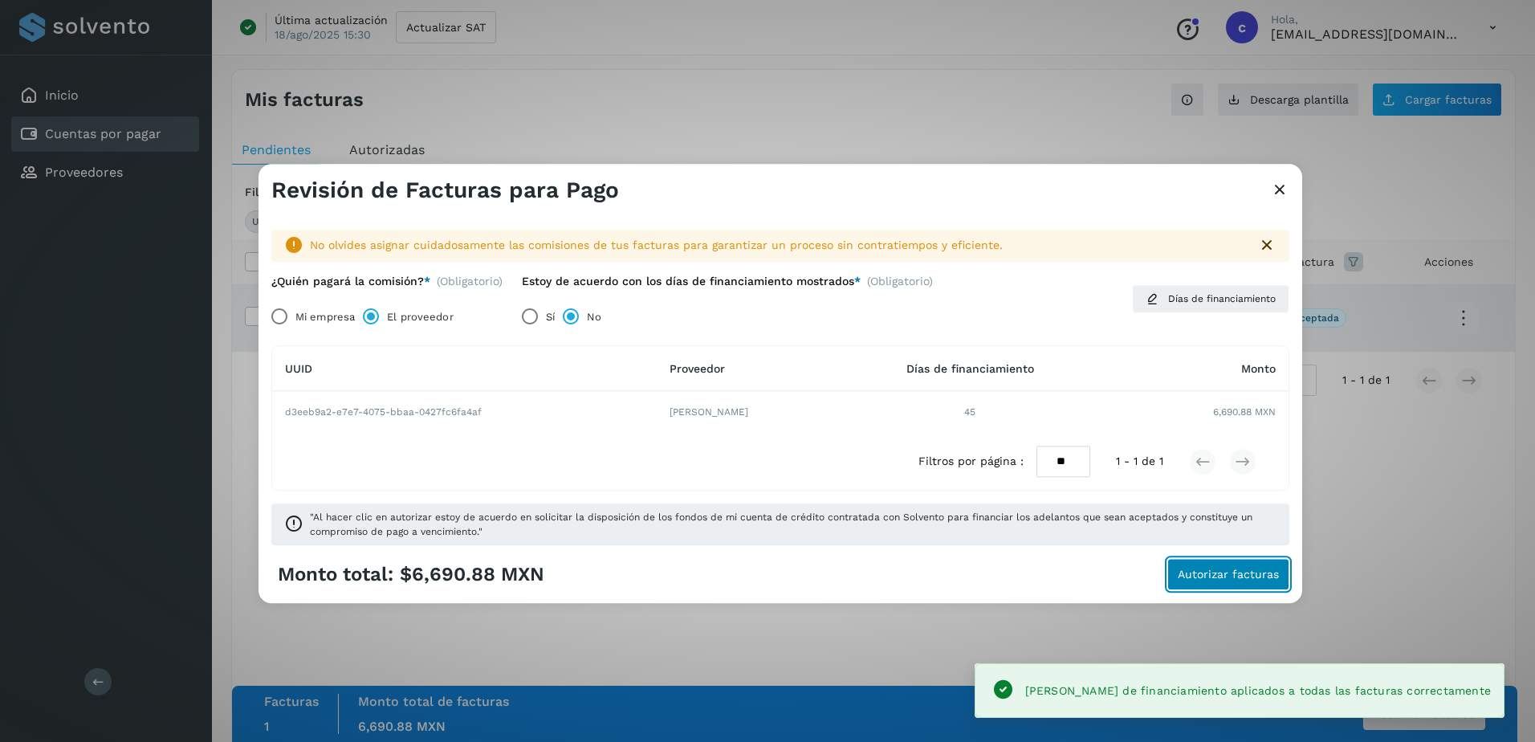
click at [1243, 569] on span "Autorizar facturas" at bounding box center [1227, 574] width 101 height 11
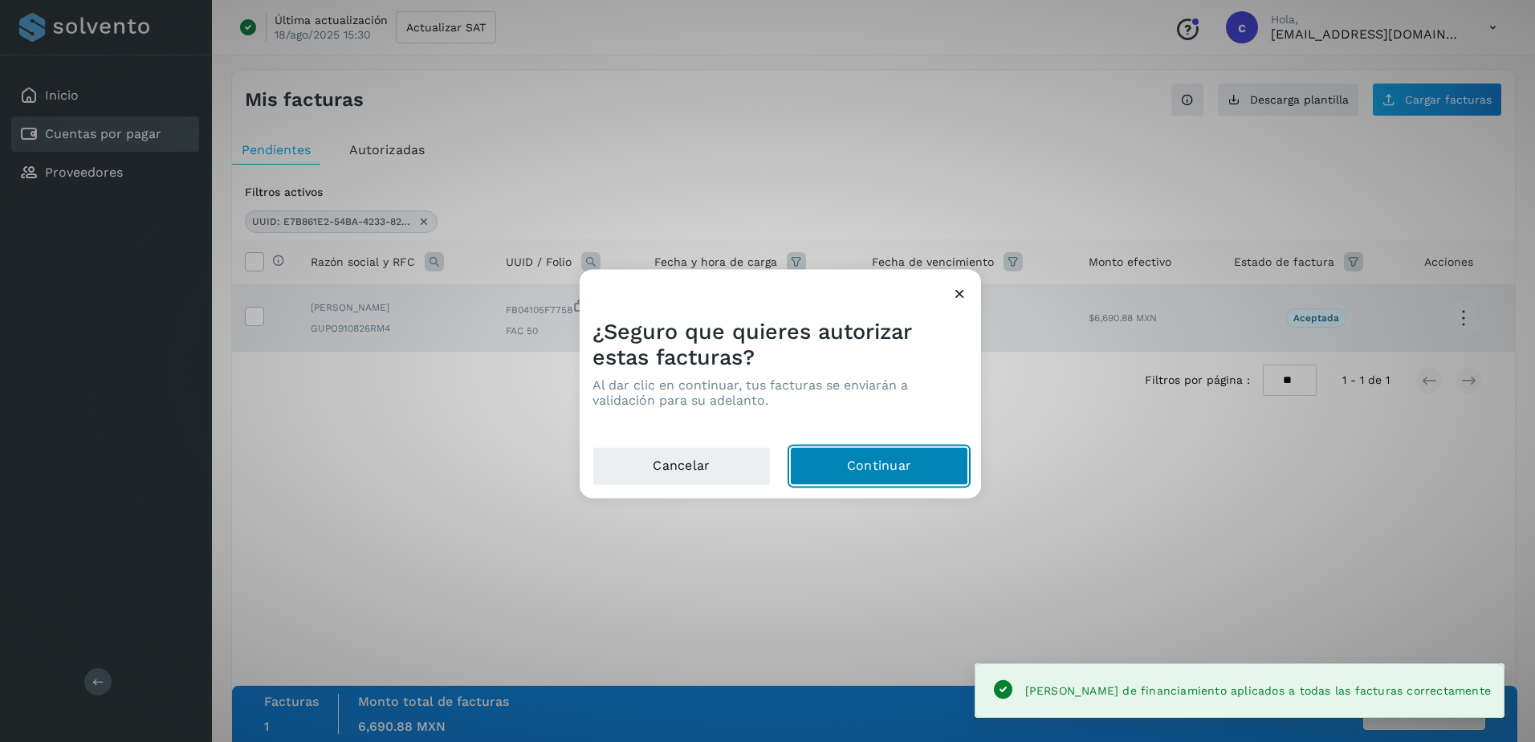
click at [864, 454] on button "Continuar" at bounding box center [879, 466] width 178 height 39
